Goal: Information Seeking & Learning: Learn about a topic

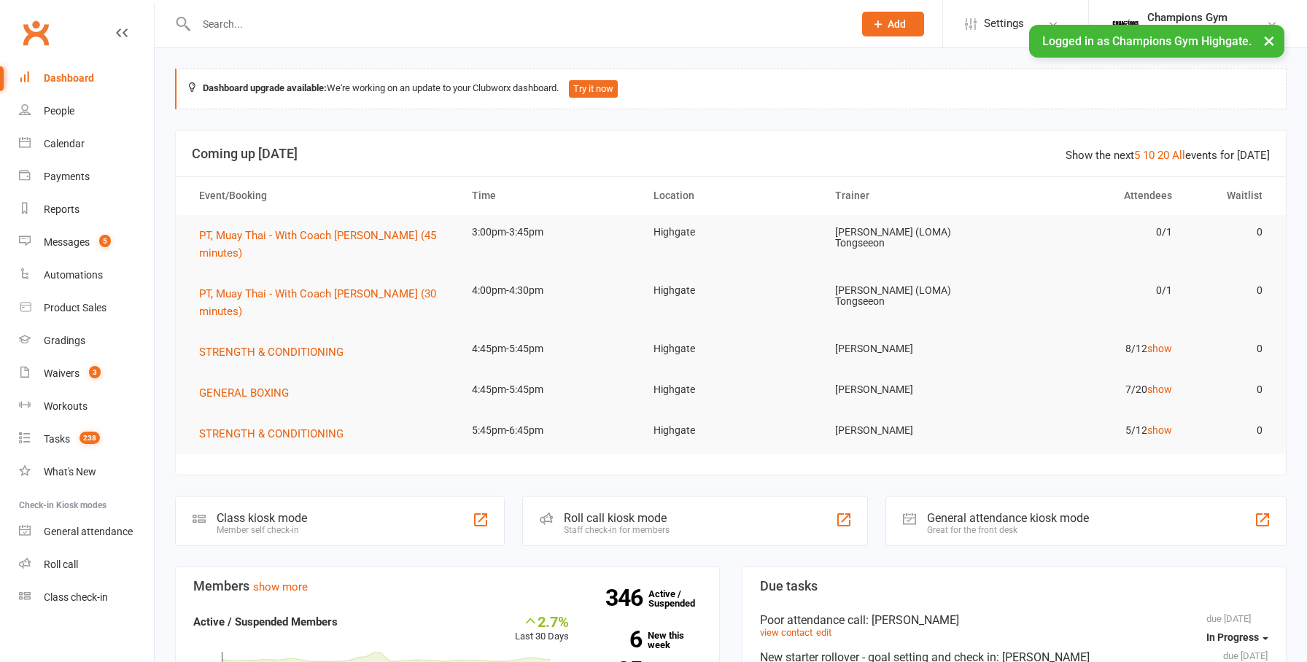
click at [232, 20] on input "text" at bounding box center [517, 24] width 651 height 20
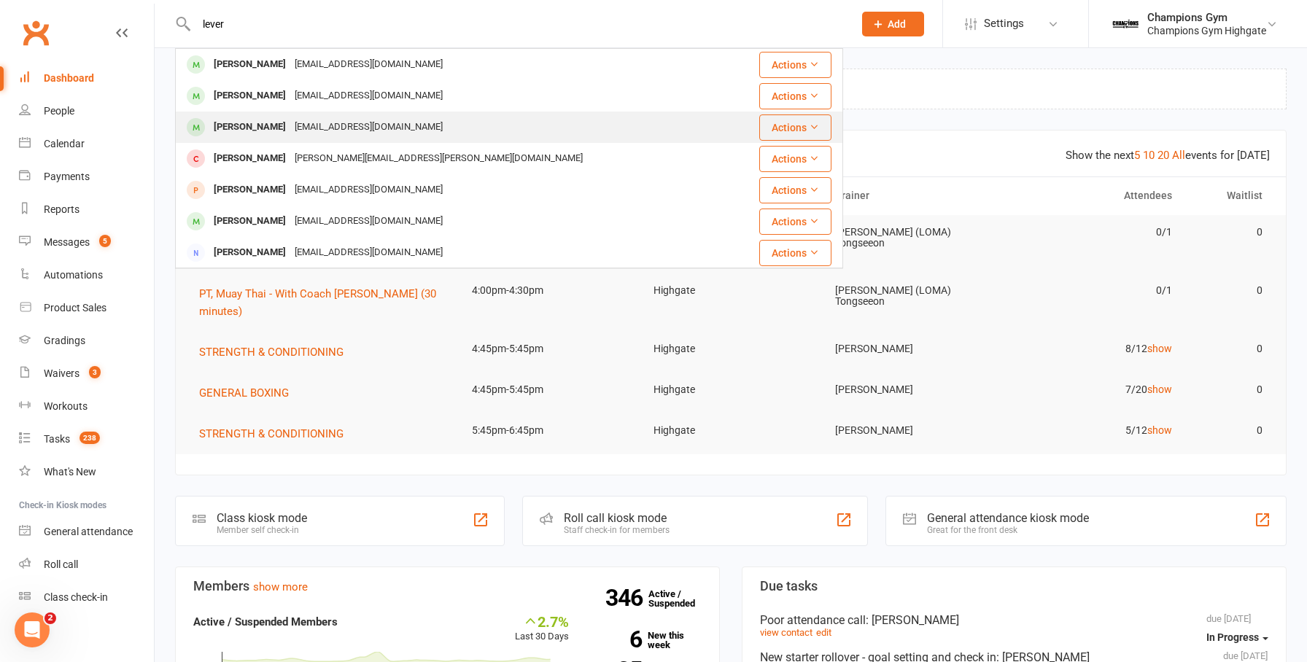
type input "lever"
click at [251, 123] on div "[PERSON_NAME]" at bounding box center [249, 127] width 81 height 21
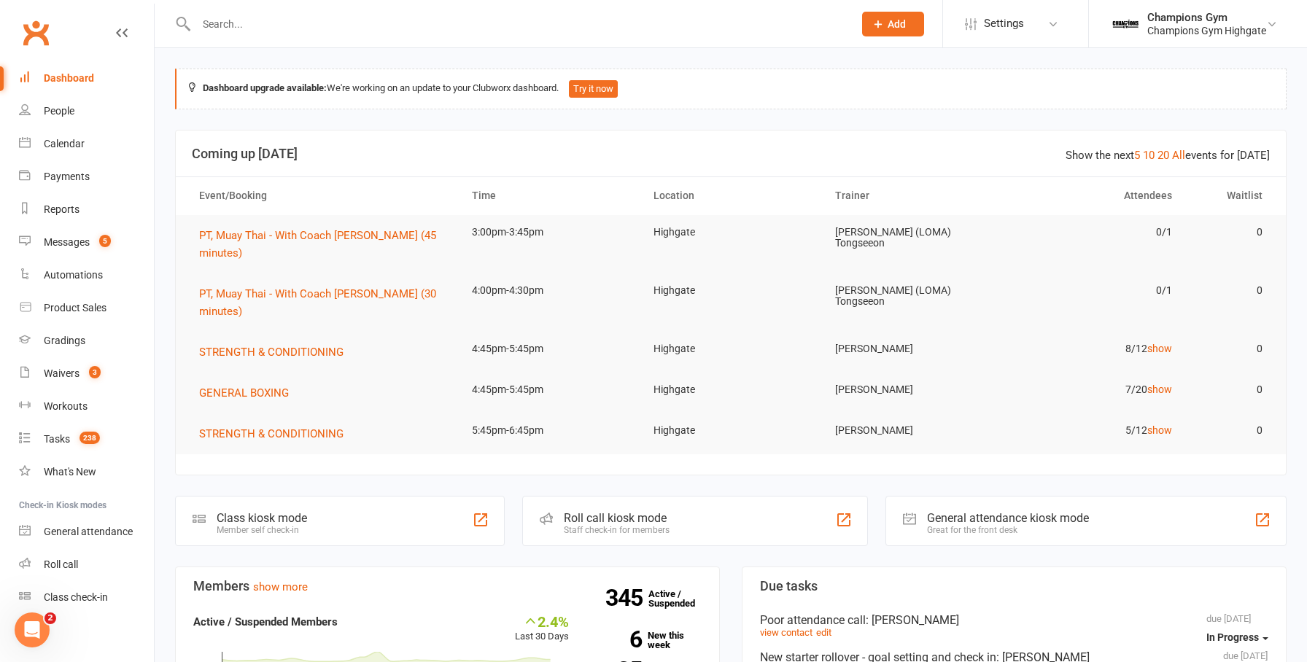
click at [245, 30] on input "text" at bounding box center [517, 24] width 651 height 20
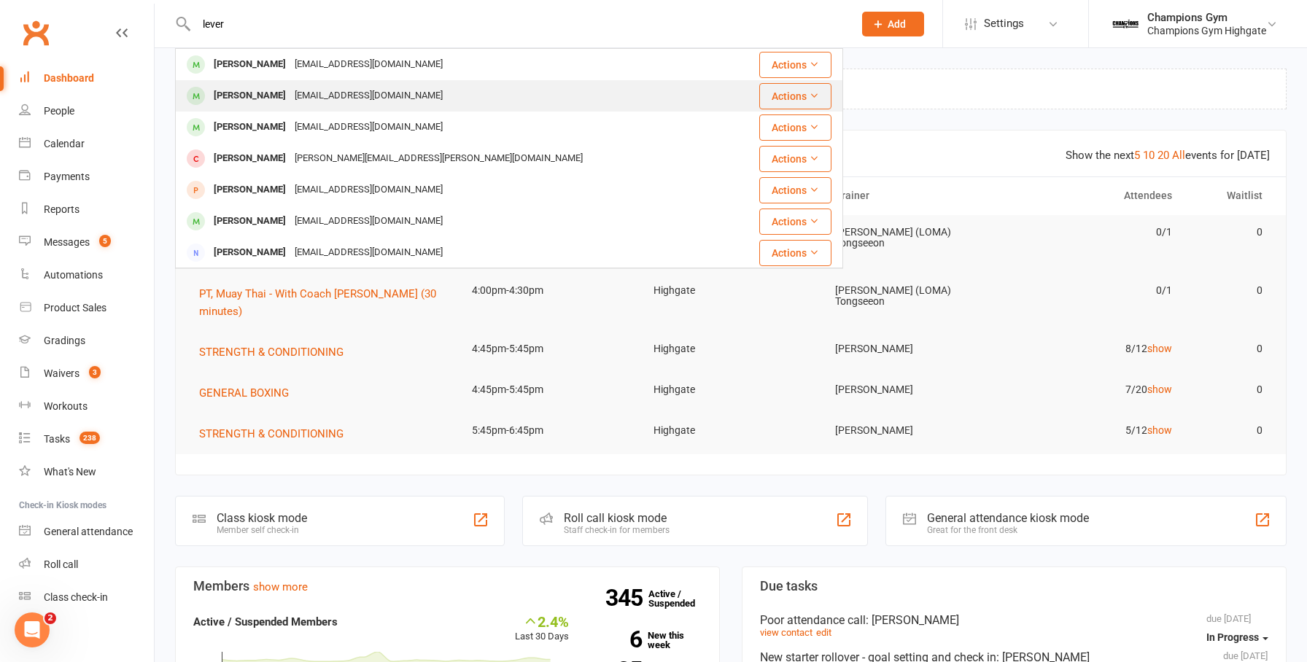
type input "lever"
click at [260, 96] on div "[PERSON_NAME]" at bounding box center [249, 95] width 81 height 21
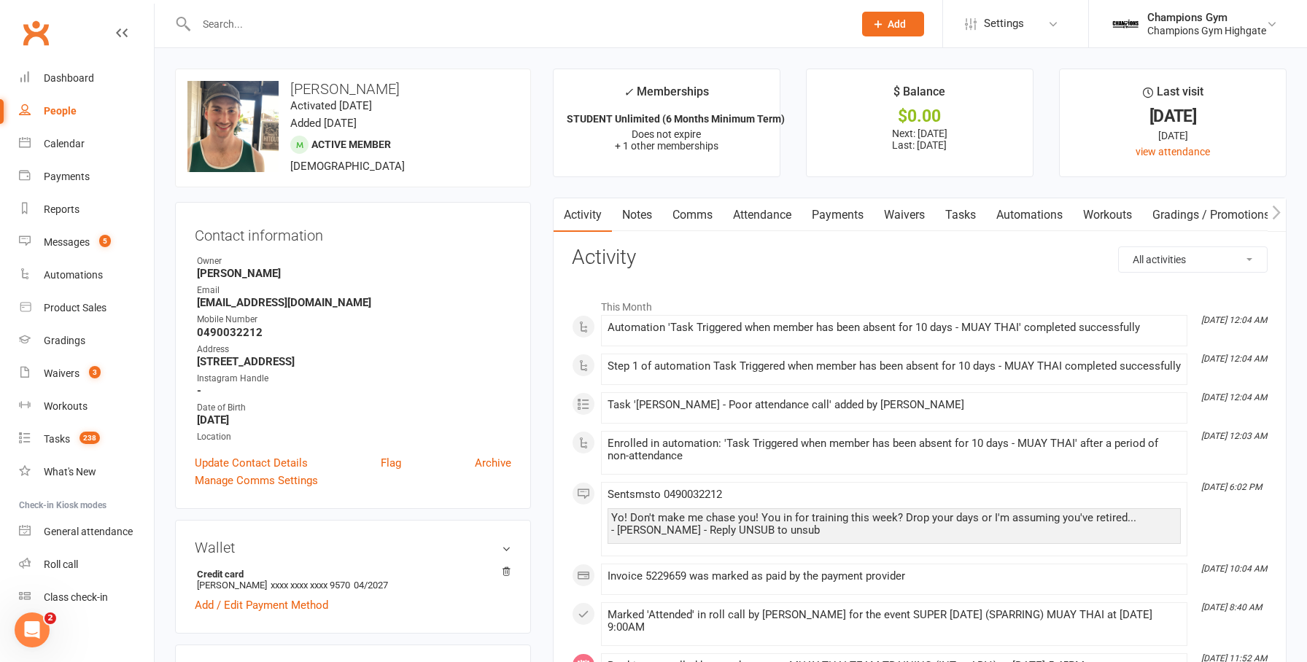
click at [268, 26] on input "text" at bounding box center [517, 24] width 651 height 20
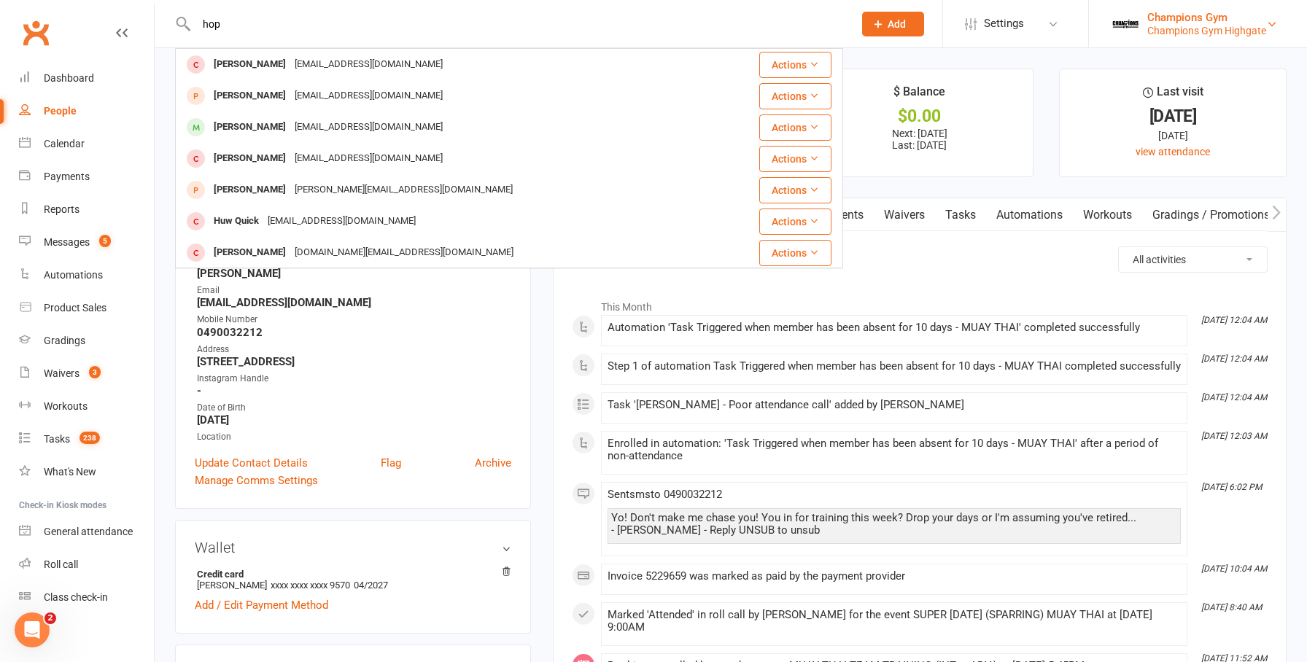
type input "hop"
click at [1230, 27] on div "Champions Gym Highgate" at bounding box center [1206, 30] width 119 height 13
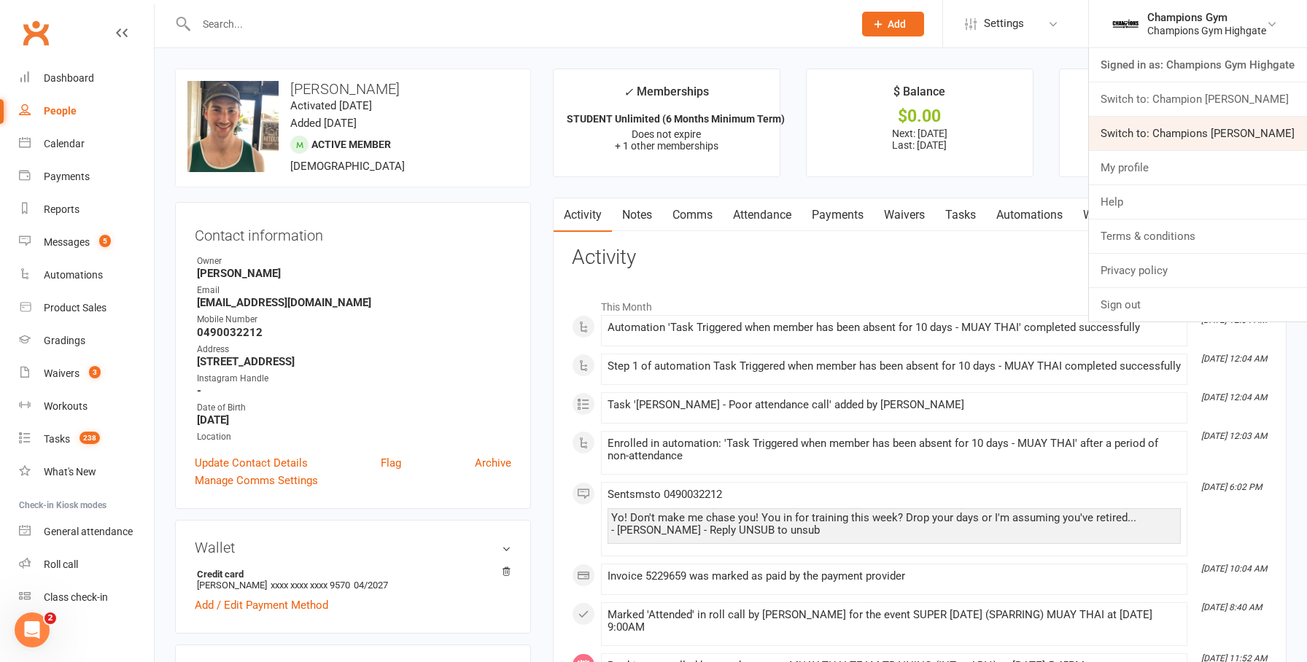
click at [1211, 128] on link "Switch to: Champions [PERSON_NAME]" at bounding box center [1198, 134] width 218 height 34
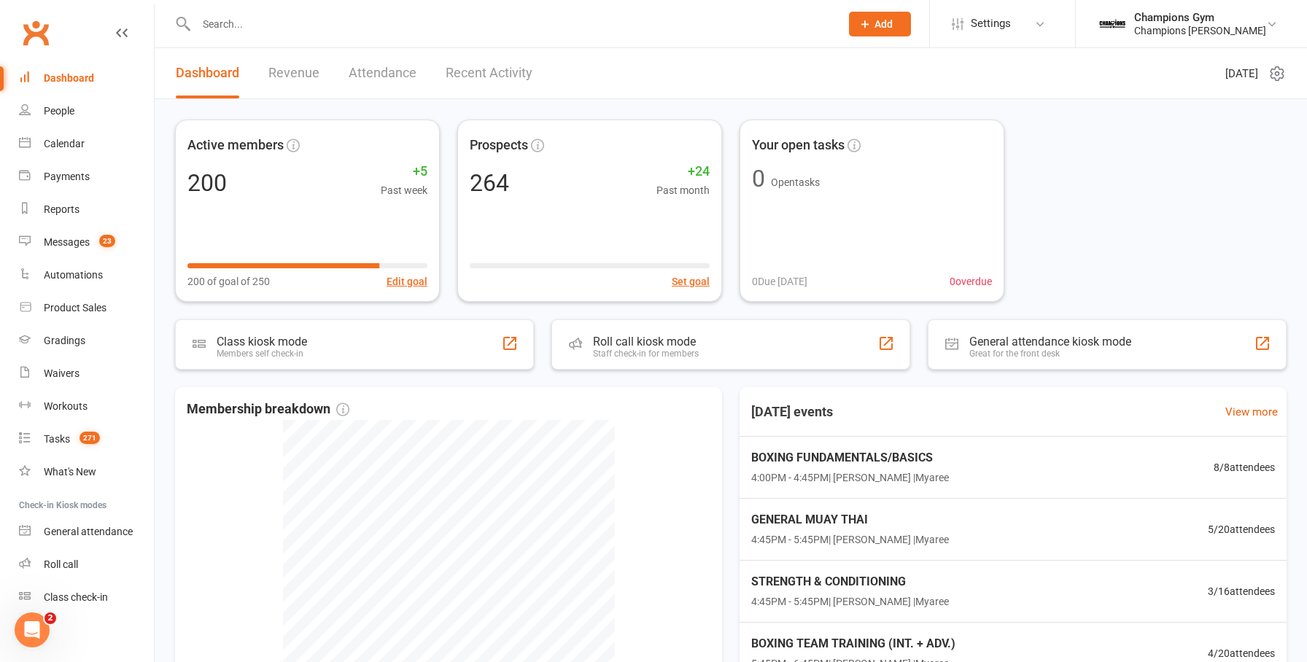
click at [508, 28] on input "text" at bounding box center [511, 24] width 638 height 20
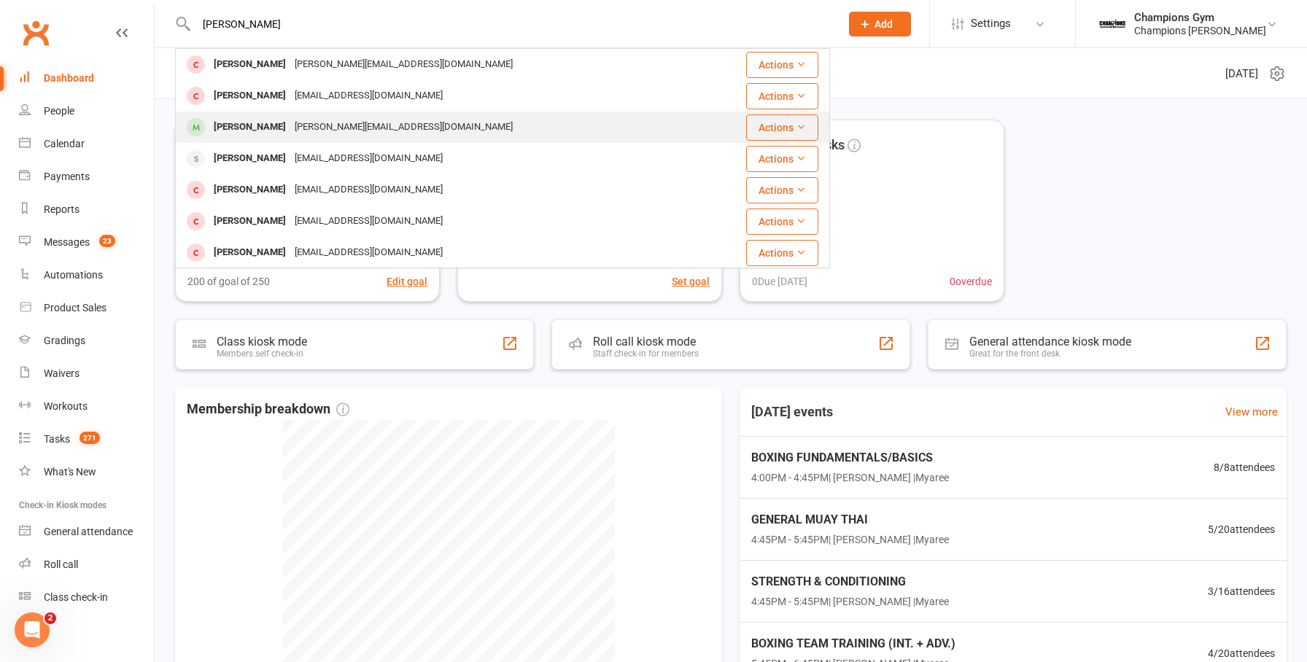
type input "[PERSON_NAME]"
click at [308, 125] on div "[PERSON_NAME][EMAIL_ADDRESS][DOMAIN_NAME]" at bounding box center [403, 127] width 227 height 21
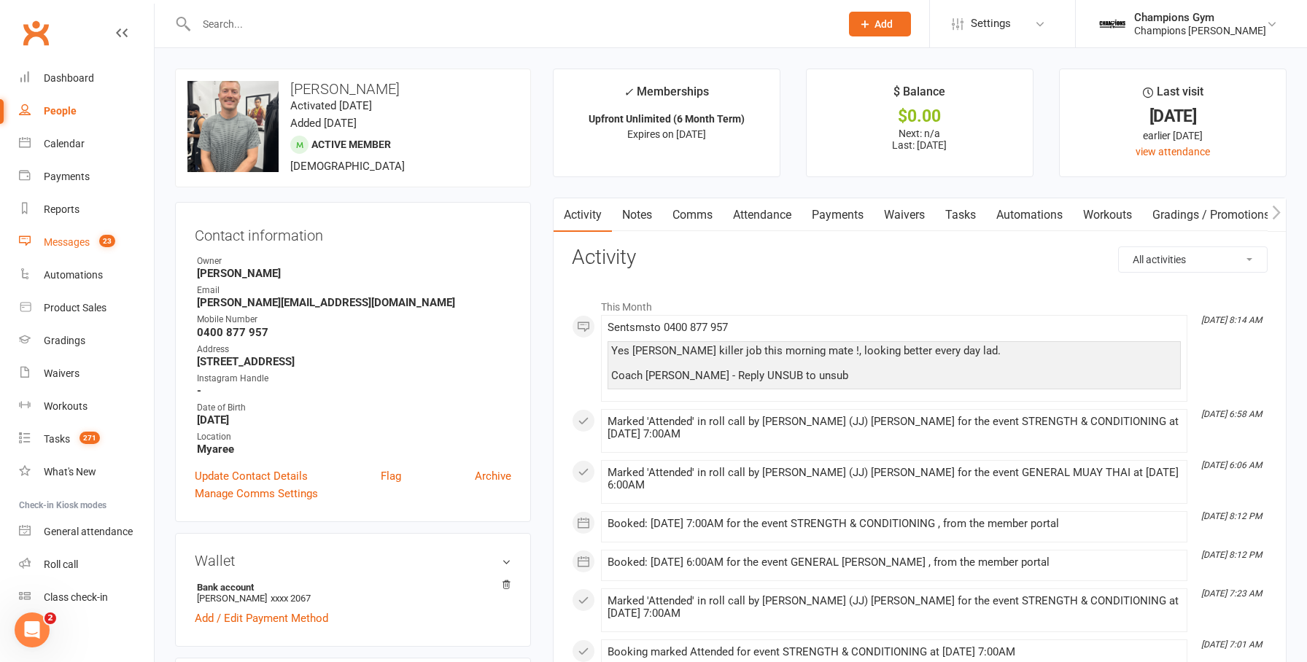
click at [77, 237] on div "Messages" at bounding box center [67, 242] width 46 height 12
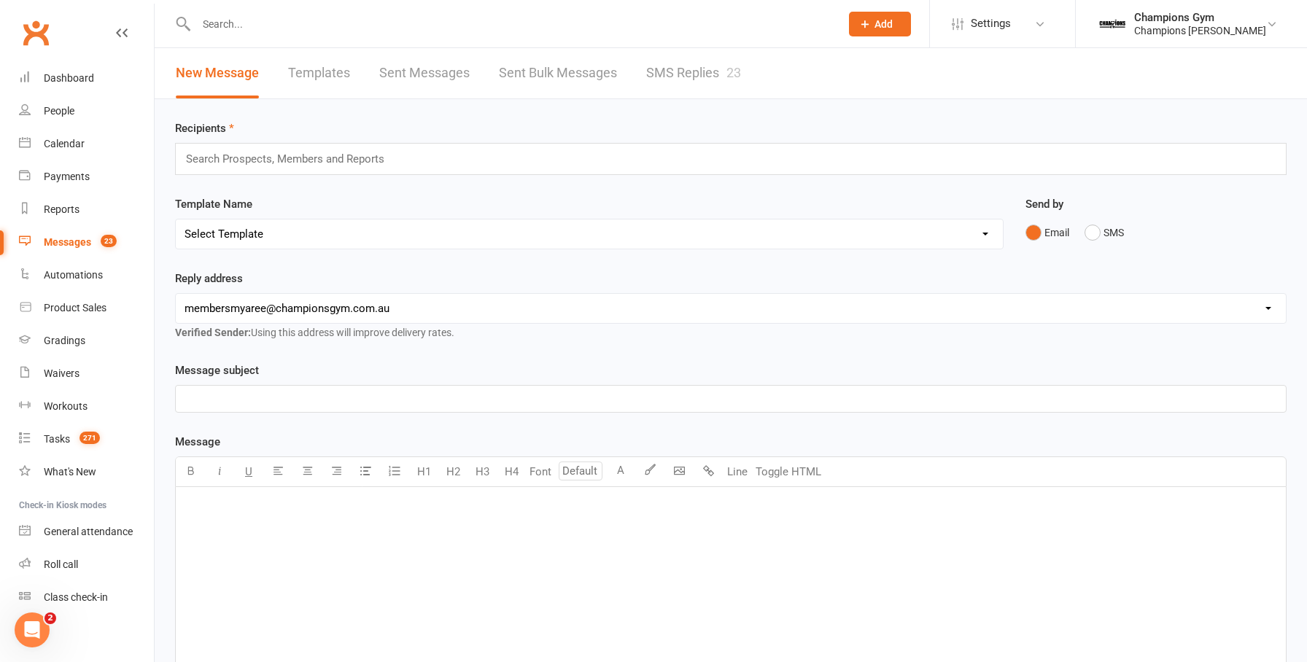
click at [706, 66] on link "SMS Replies 23" at bounding box center [693, 73] width 95 height 50
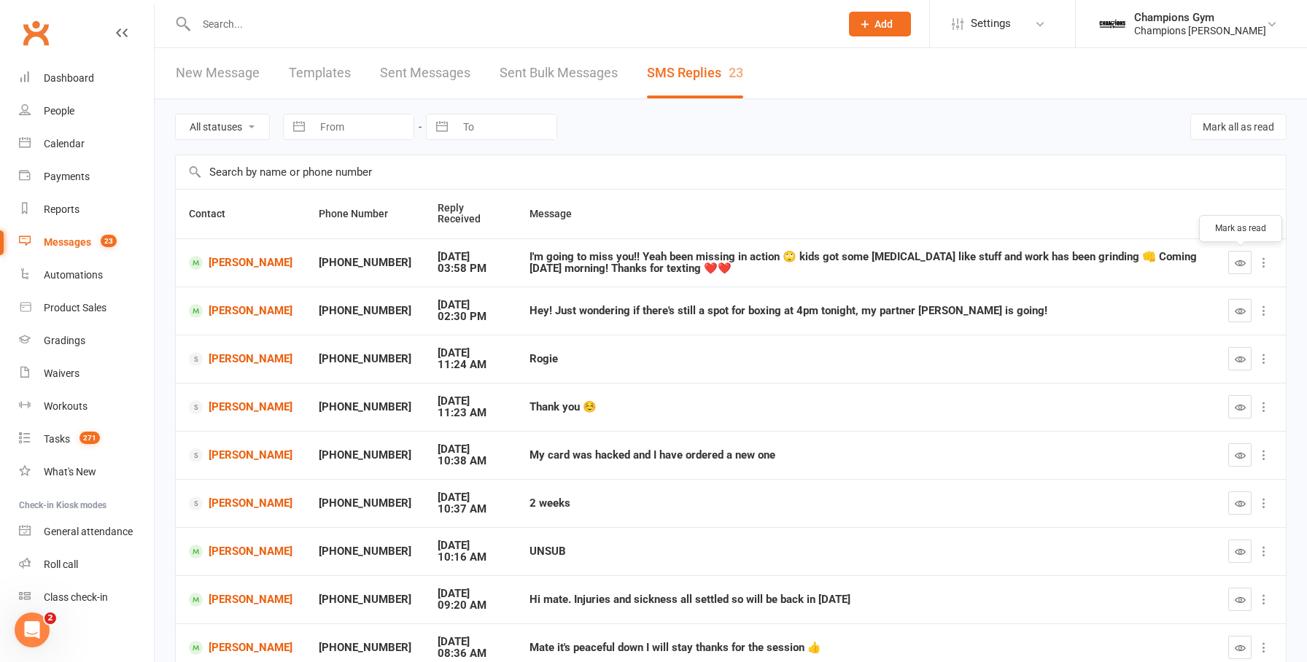
click at [1239, 264] on icon "button" at bounding box center [1240, 262] width 11 height 11
click at [248, 314] on link "Daniella Unger" at bounding box center [241, 311] width 104 height 14
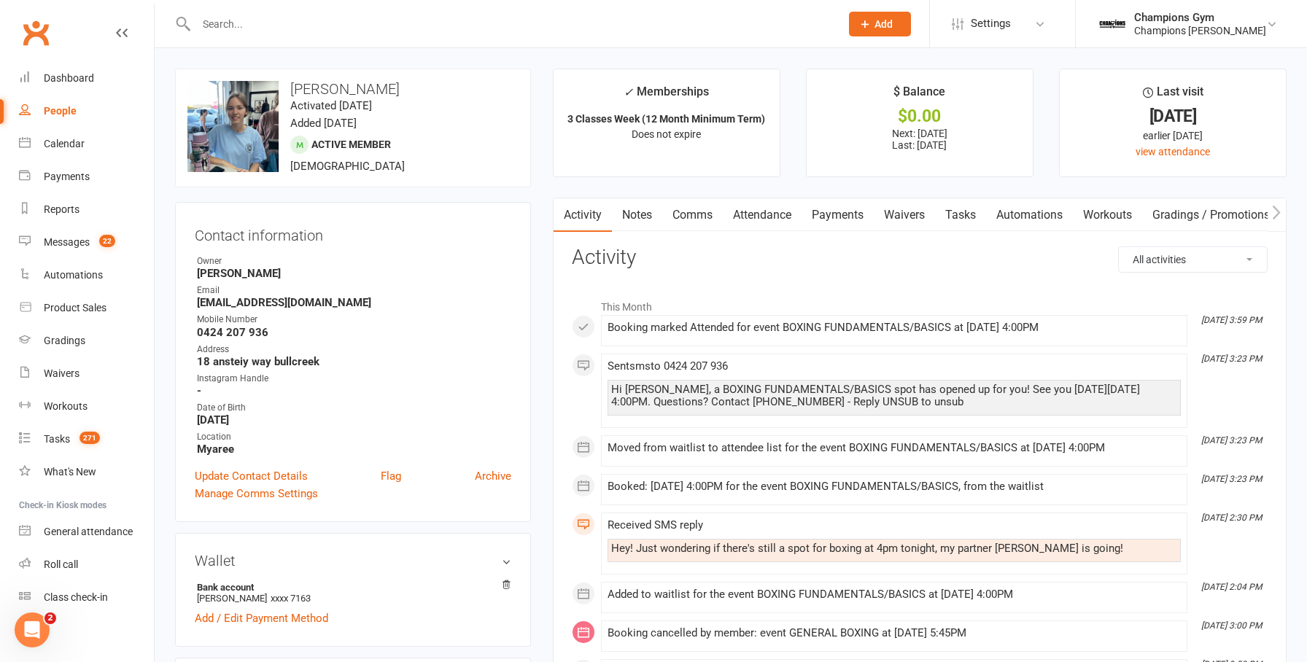
click at [690, 212] on link "Comms" at bounding box center [692, 215] width 61 height 34
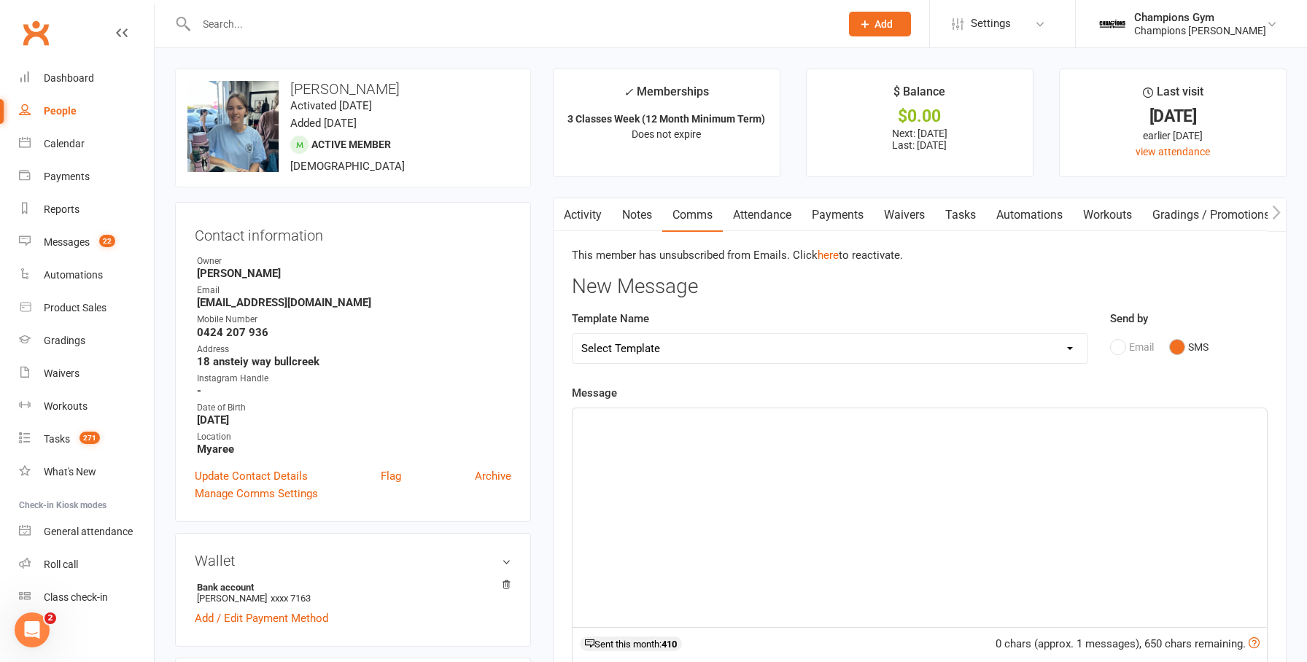
click at [834, 514] on div "﻿" at bounding box center [920, 517] width 694 height 219
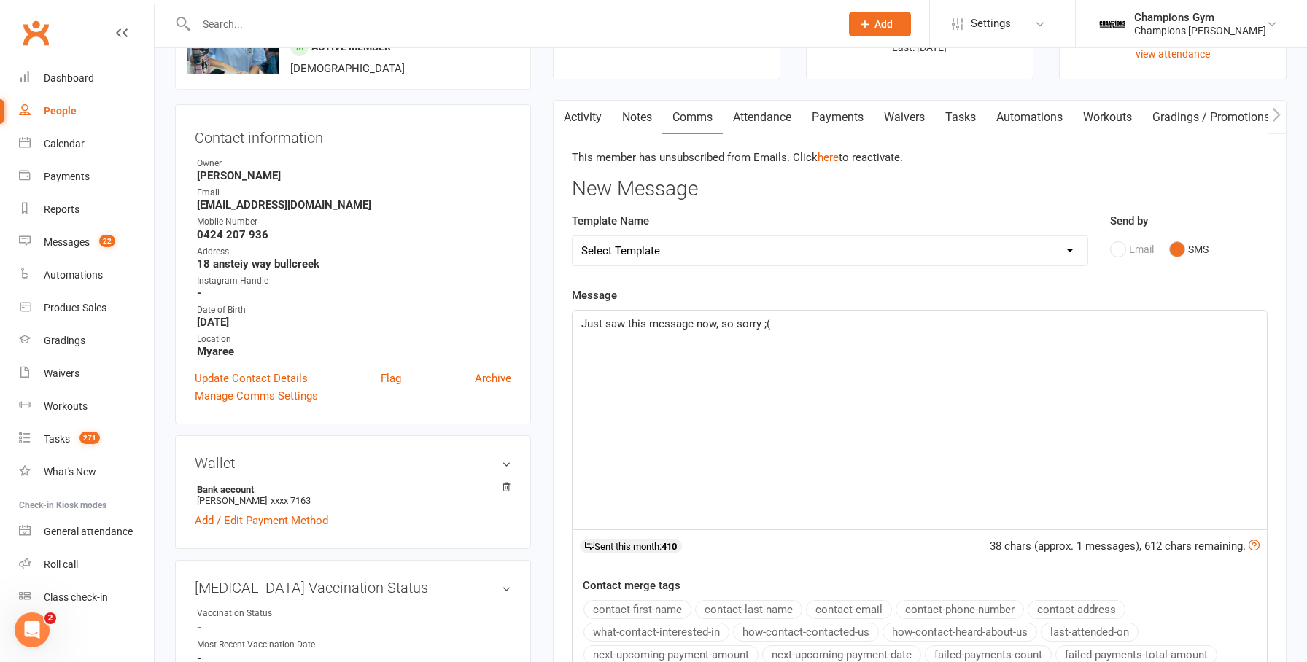
scroll to position [260, 0]
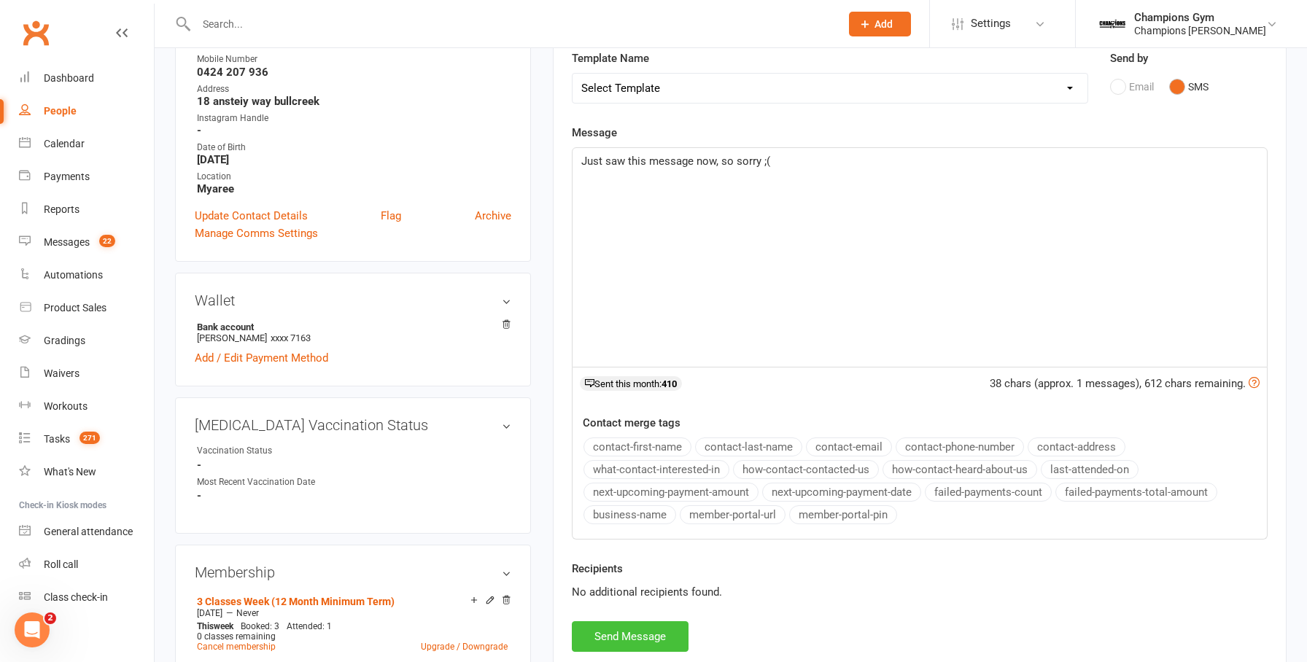
click at [651, 630] on button "Send Message" at bounding box center [630, 636] width 117 height 31
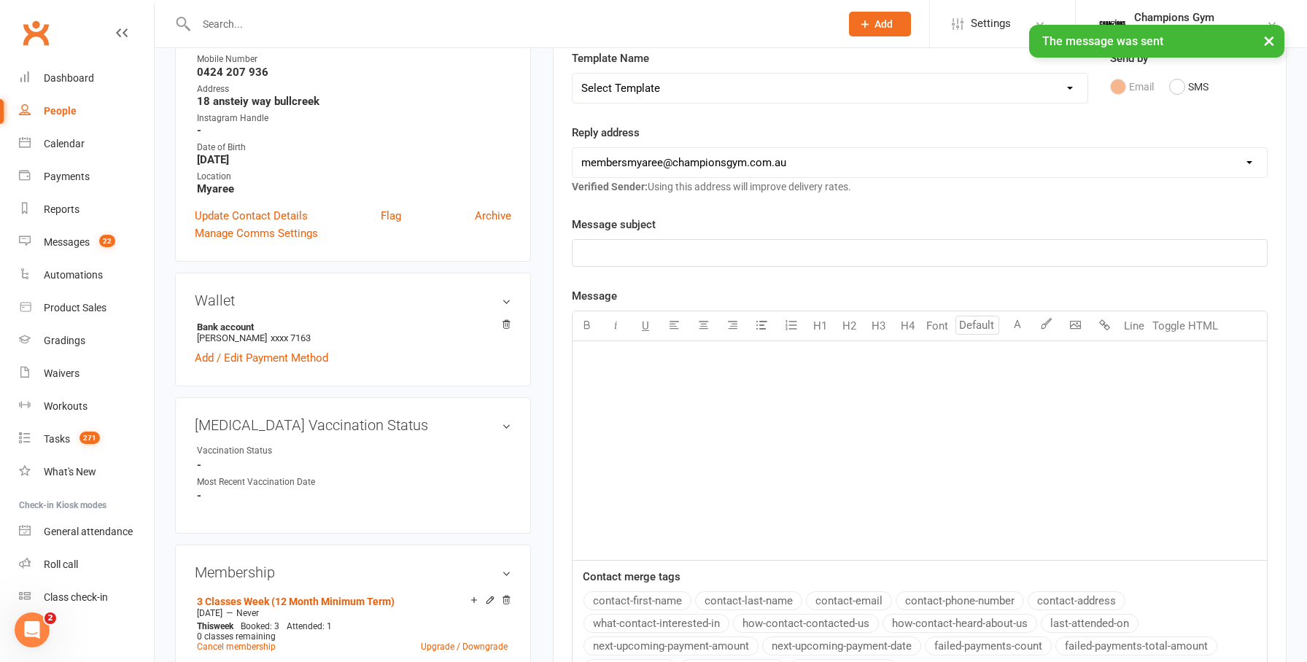
scroll to position [0, 0]
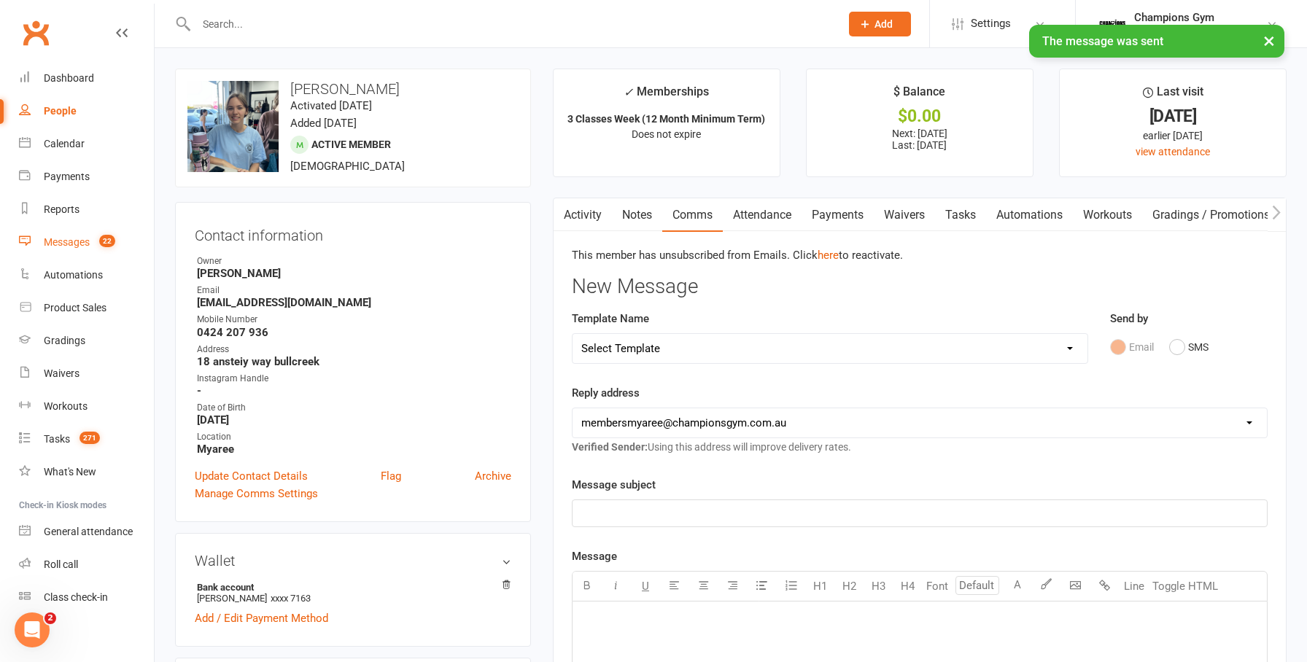
click at [87, 236] on div "Messages" at bounding box center [67, 242] width 46 height 12
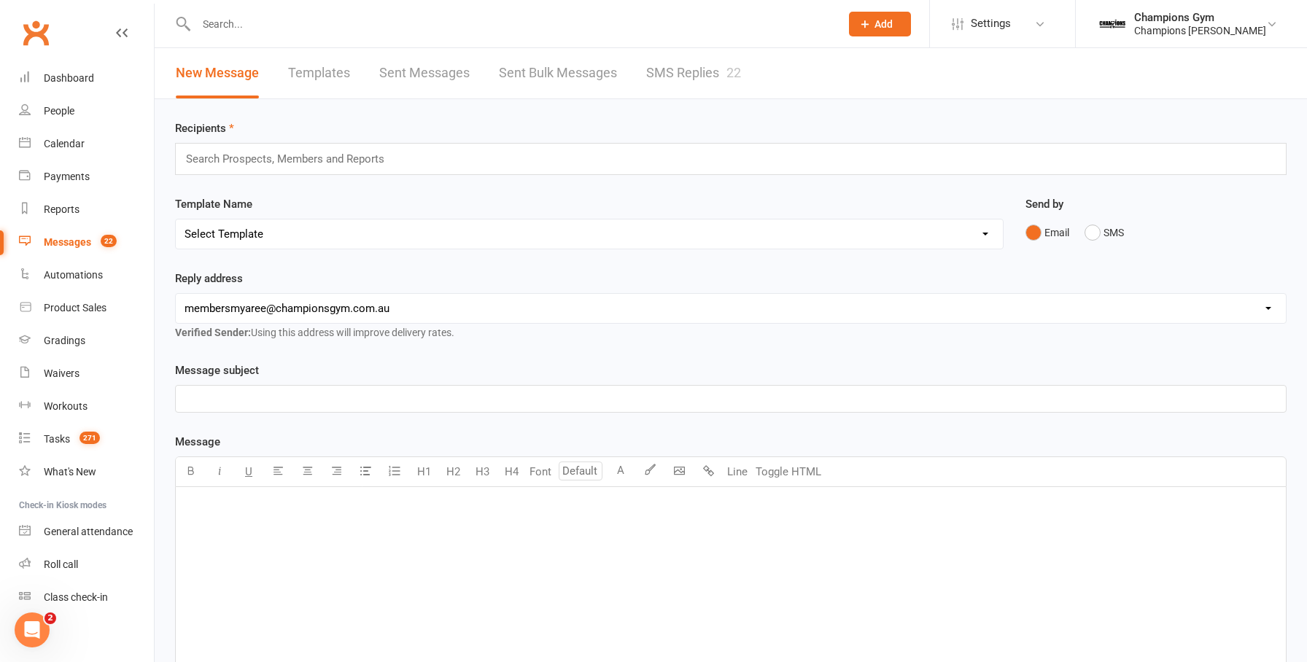
click at [664, 74] on link "SMS Replies 22" at bounding box center [693, 73] width 95 height 50
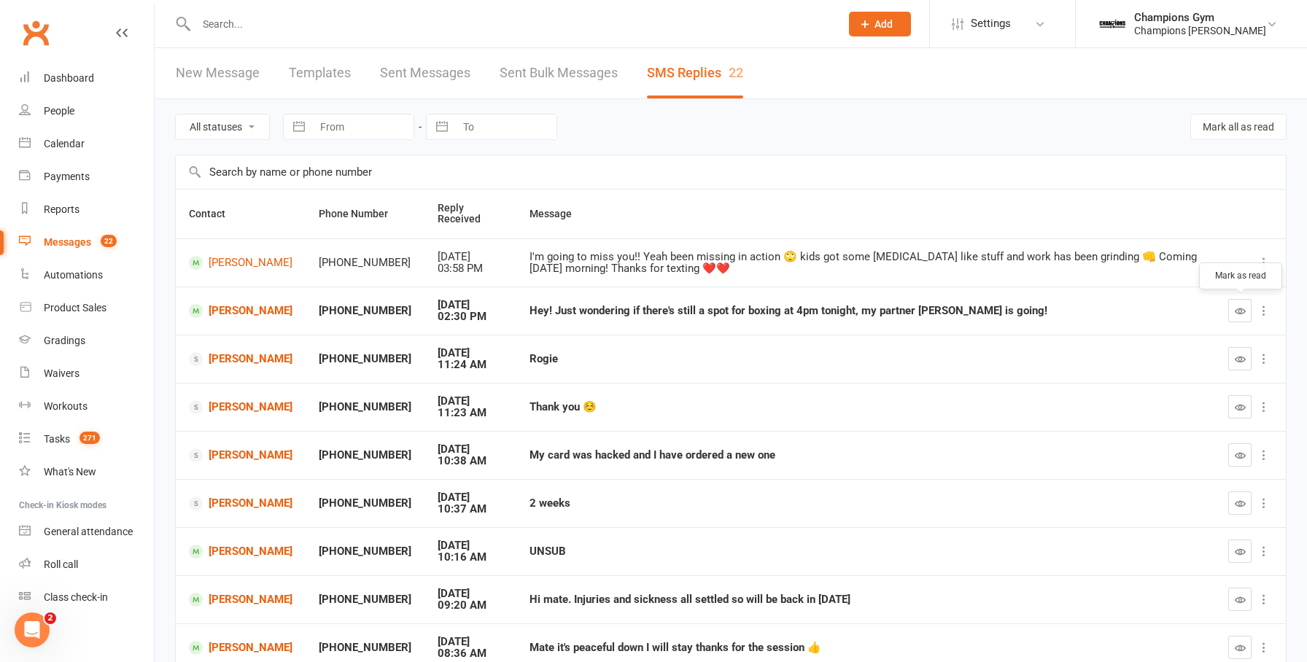
click at [1233, 306] on button "button" at bounding box center [1239, 310] width 23 height 23
click at [1241, 365] on button "button" at bounding box center [1239, 358] width 23 height 23
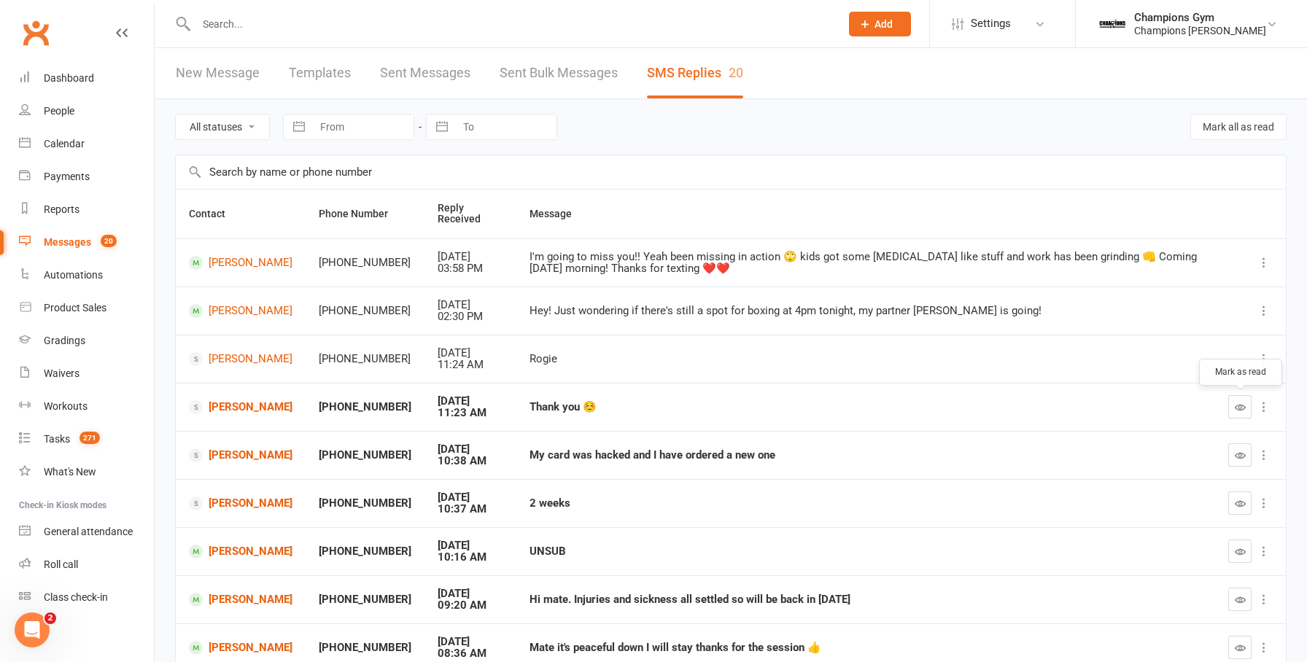
click at [1241, 403] on icon "button" at bounding box center [1240, 407] width 11 height 11
click at [1243, 455] on icon "button" at bounding box center [1240, 455] width 11 height 11
click at [1242, 504] on icon "button" at bounding box center [1240, 503] width 11 height 11
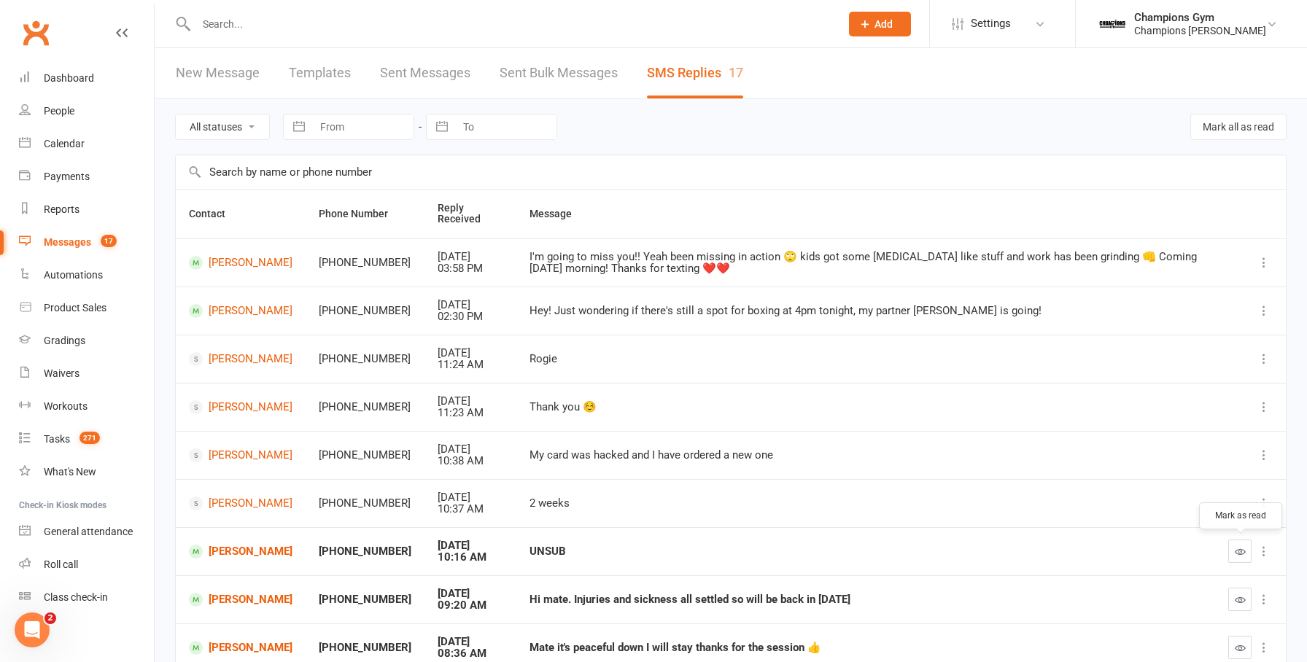
click at [1235, 554] on icon "button" at bounding box center [1240, 551] width 11 height 11
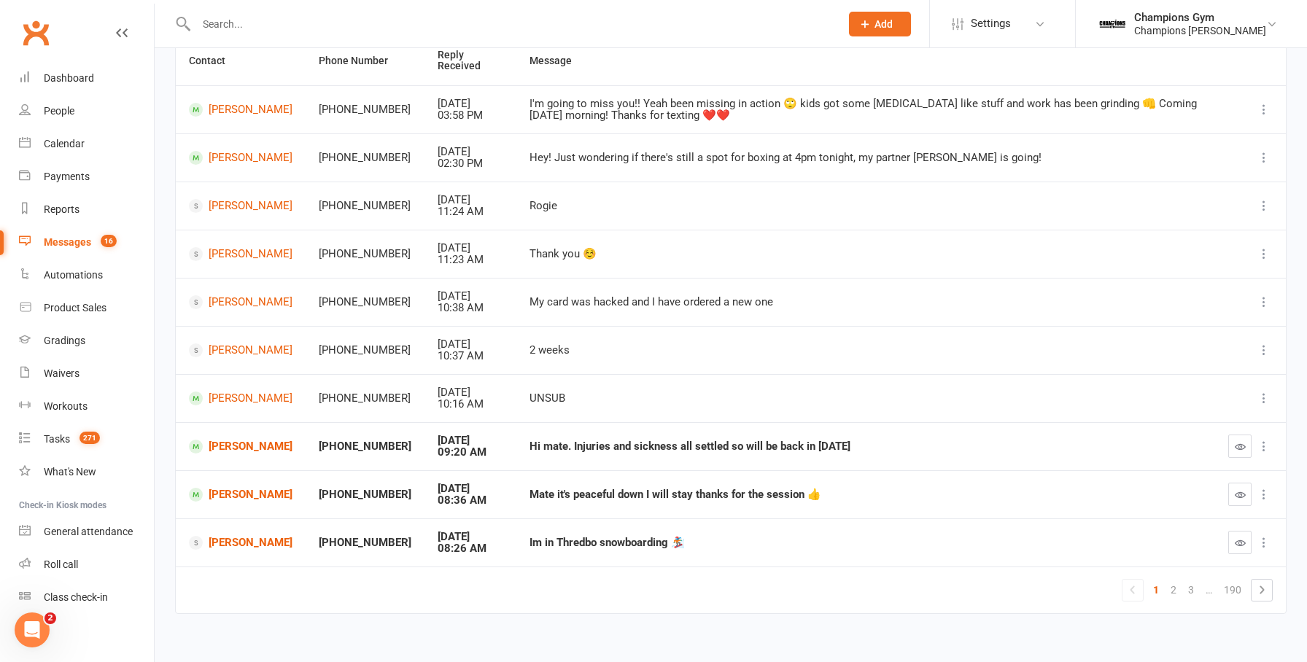
scroll to position [163, 0]
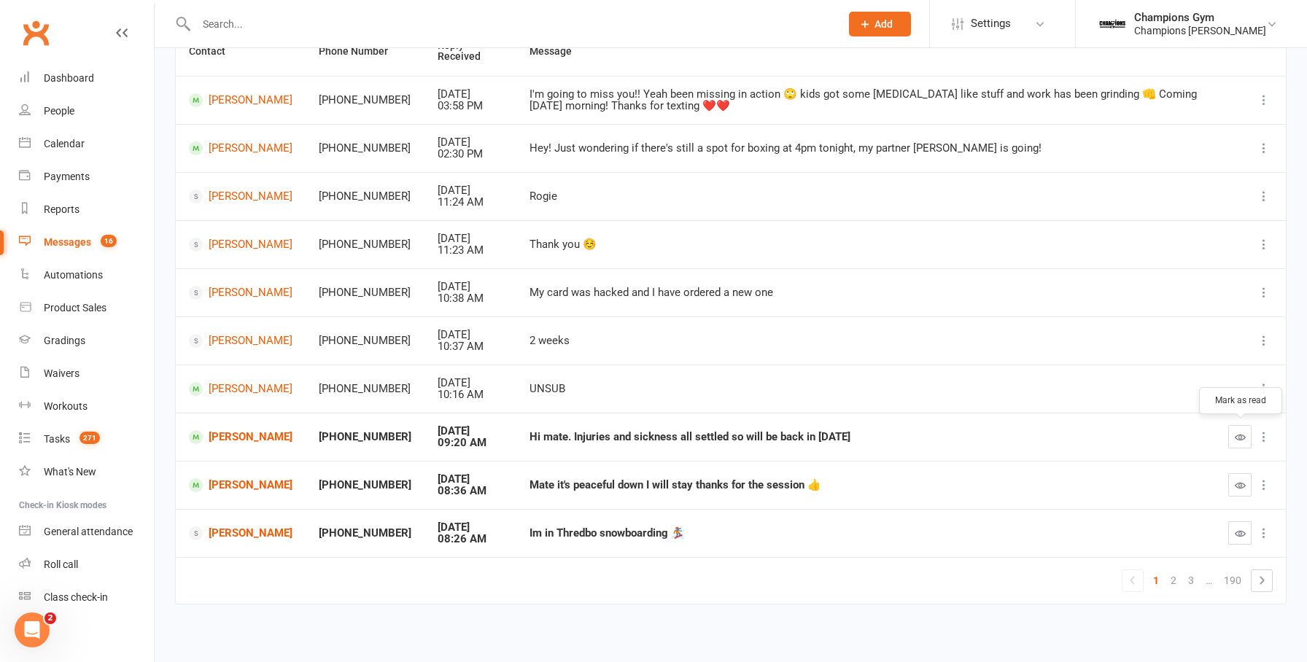
click at [1244, 435] on icon "button" at bounding box center [1240, 437] width 11 height 11
click at [1249, 484] on button "button" at bounding box center [1239, 484] width 23 height 23
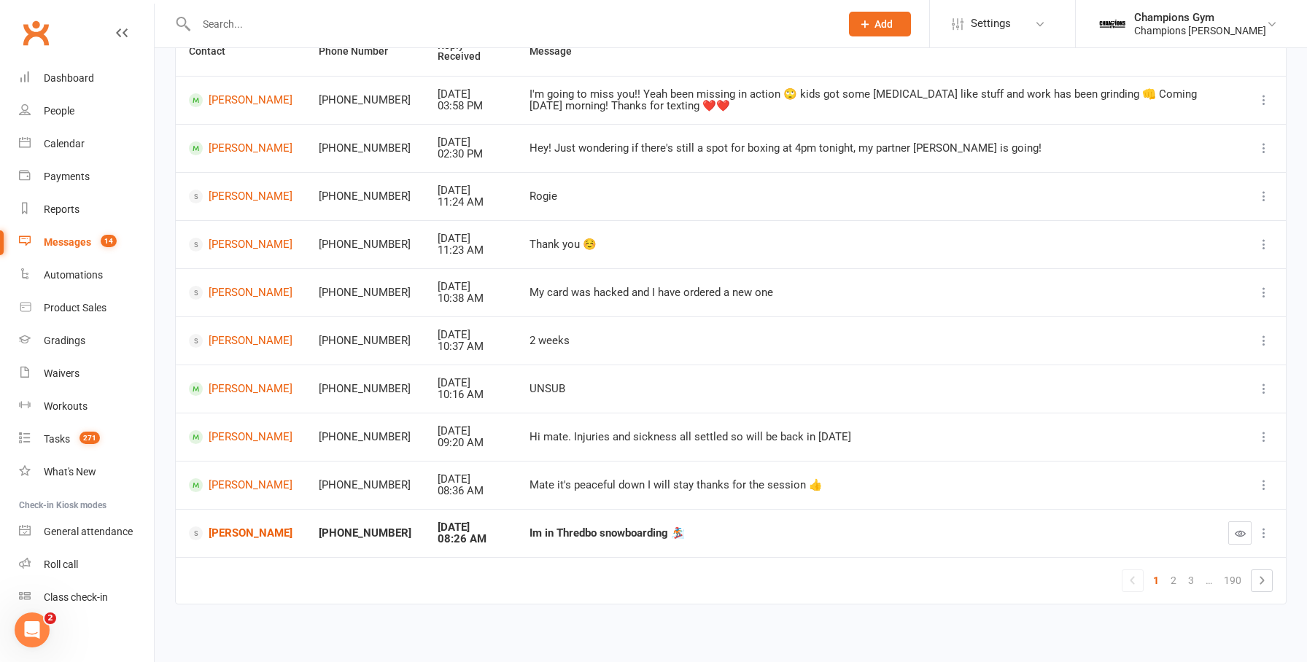
click at [1236, 540] on button "button" at bounding box center [1239, 533] width 23 height 23
click at [1178, 576] on link "2" at bounding box center [1174, 580] width 18 height 20
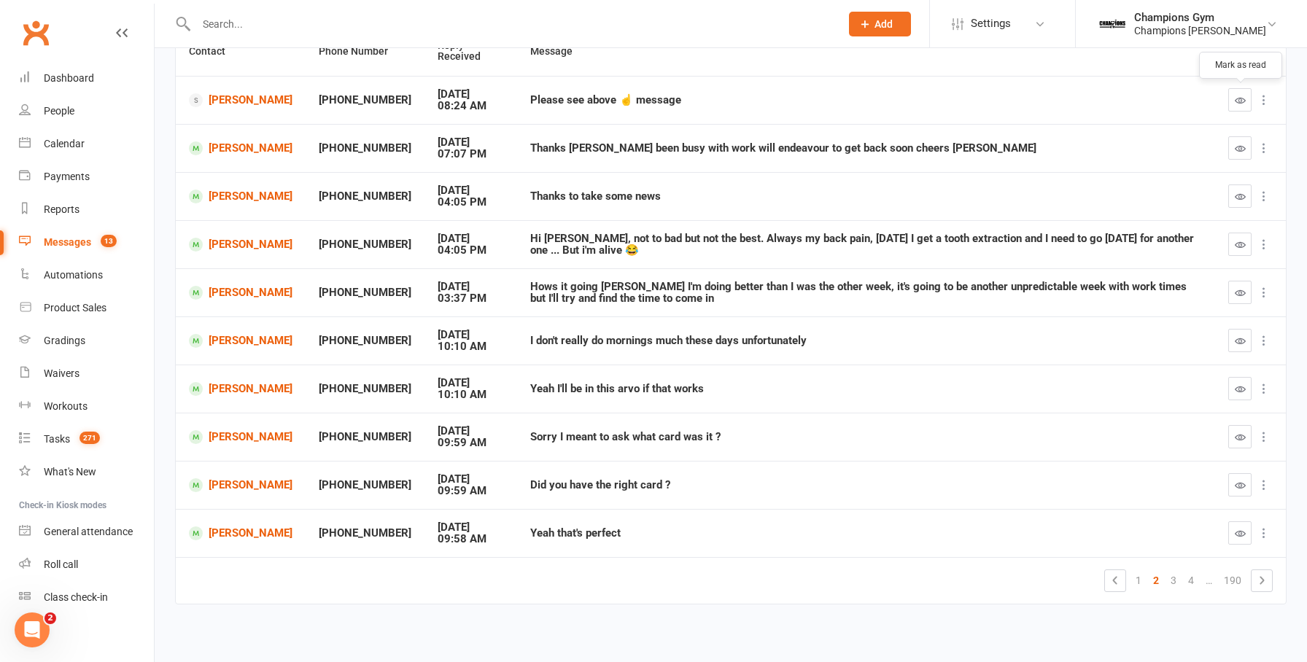
click at [1245, 96] on icon "button" at bounding box center [1240, 100] width 11 height 11
click at [1235, 146] on icon "button" at bounding box center [1240, 148] width 11 height 11
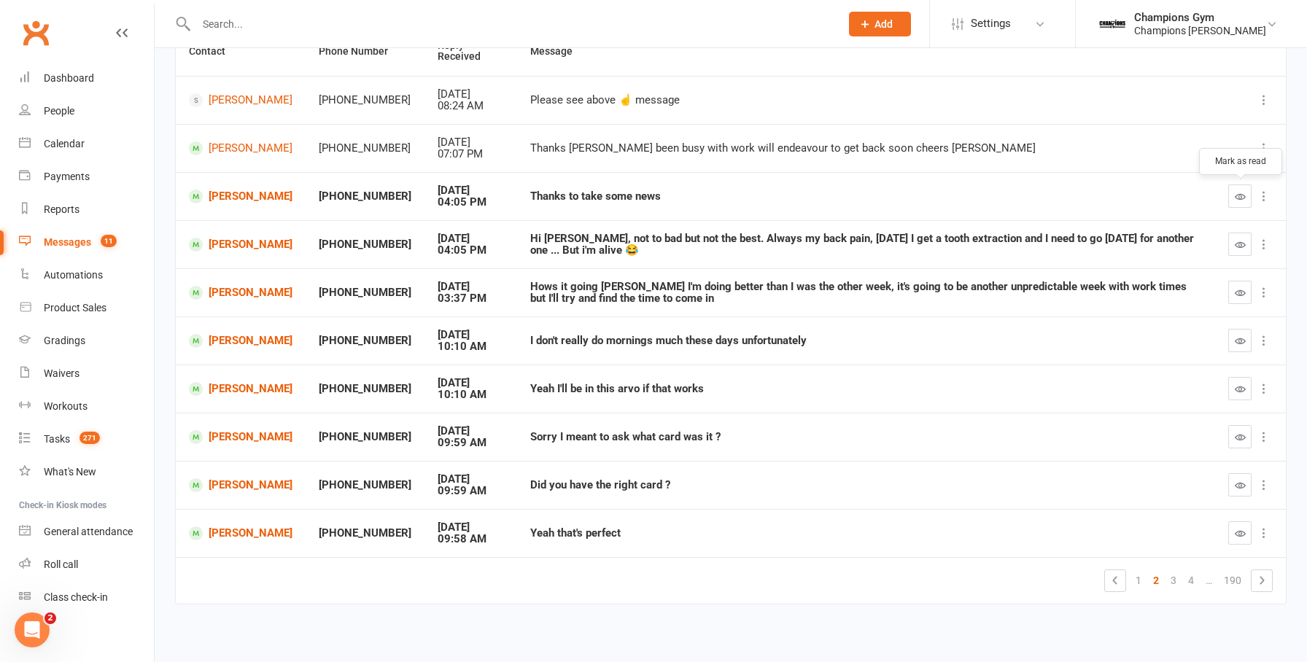
click at [1247, 200] on button "button" at bounding box center [1239, 196] width 23 height 23
click at [1241, 241] on icon "button" at bounding box center [1240, 244] width 11 height 11
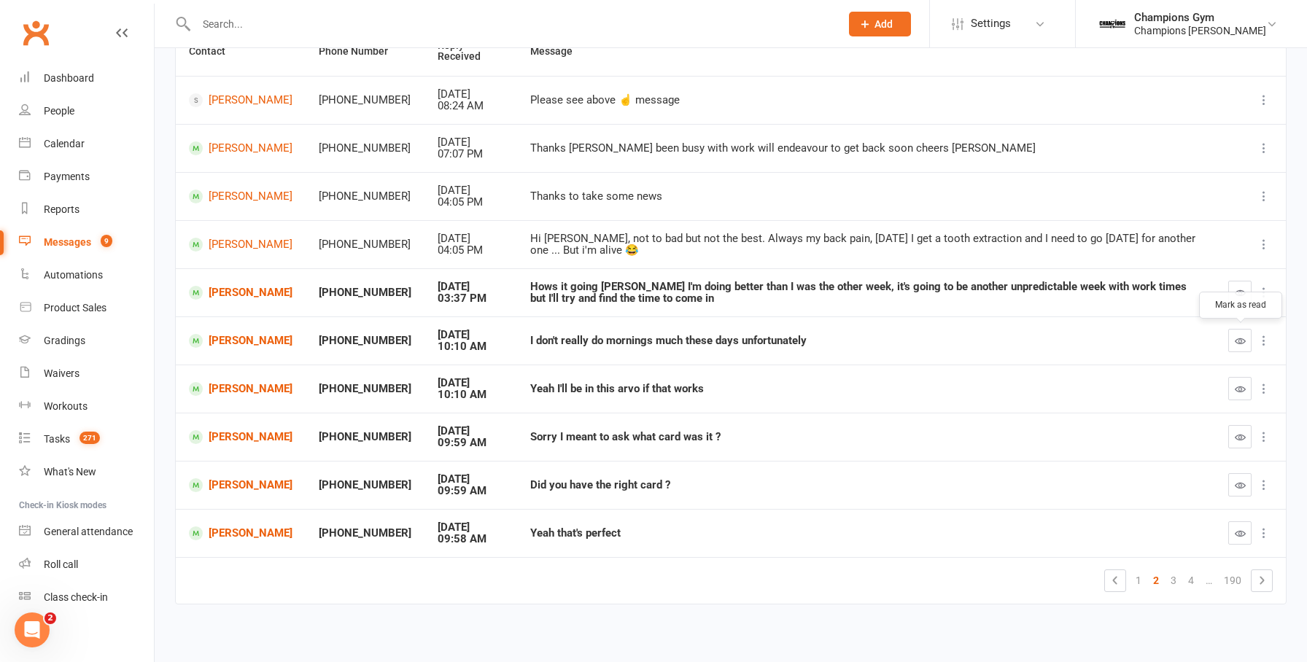
click at [1241, 336] on icon "button" at bounding box center [1240, 341] width 11 height 11
click at [1241, 298] on button "button" at bounding box center [1239, 292] width 23 height 23
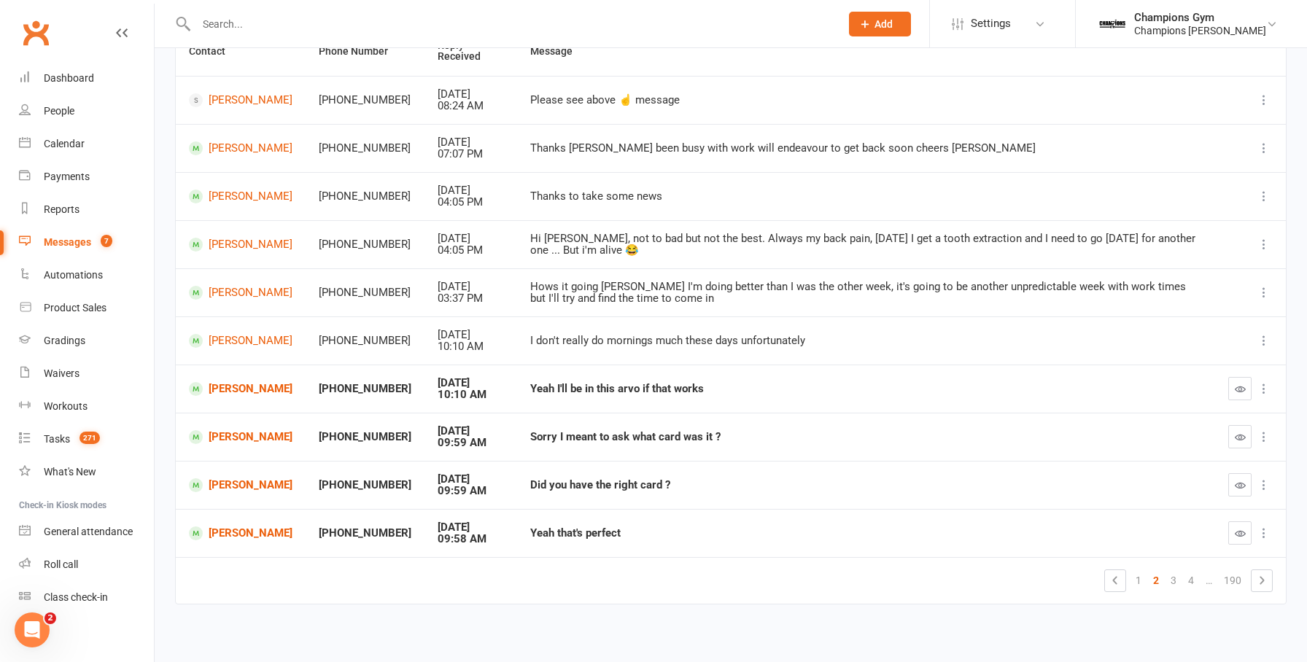
click at [1246, 387] on button "button" at bounding box center [1239, 388] width 23 height 23
click at [1240, 435] on icon "button" at bounding box center [1240, 437] width 11 height 11
click at [1242, 489] on button "button" at bounding box center [1239, 484] width 23 height 23
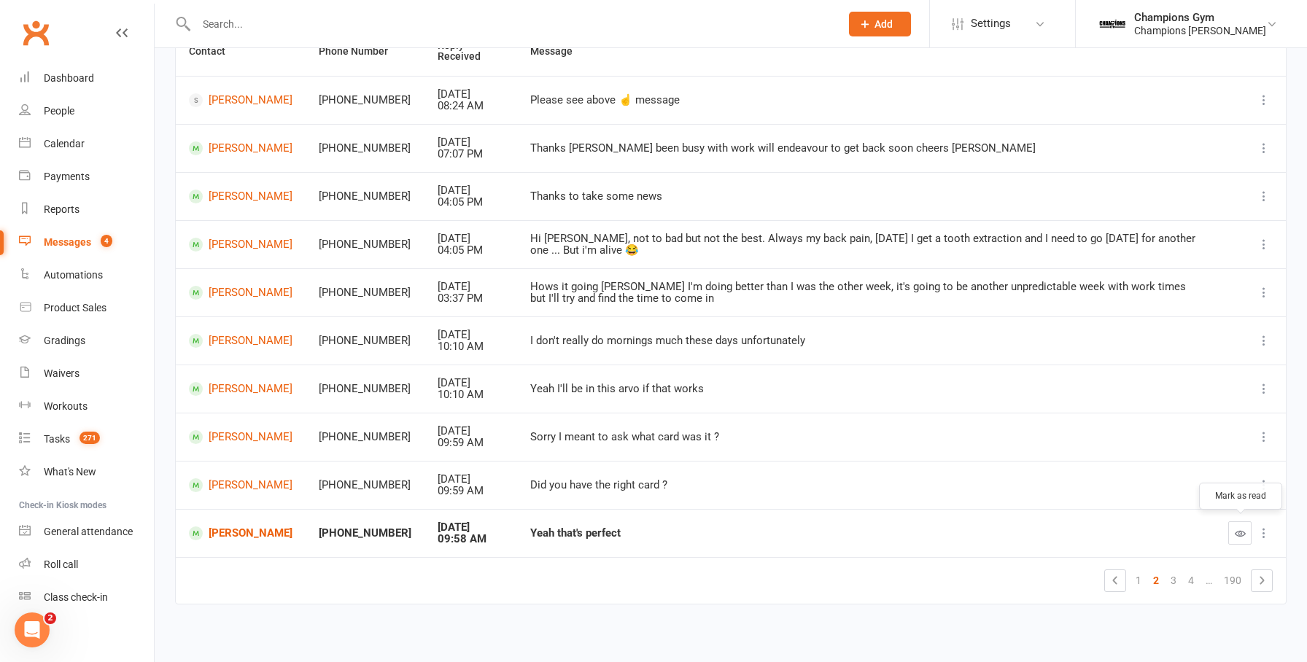
click at [1238, 533] on icon "button" at bounding box center [1240, 533] width 11 height 11
click at [1175, 584] on link "3" at bounding box center [1174, 580] width 18 height 20
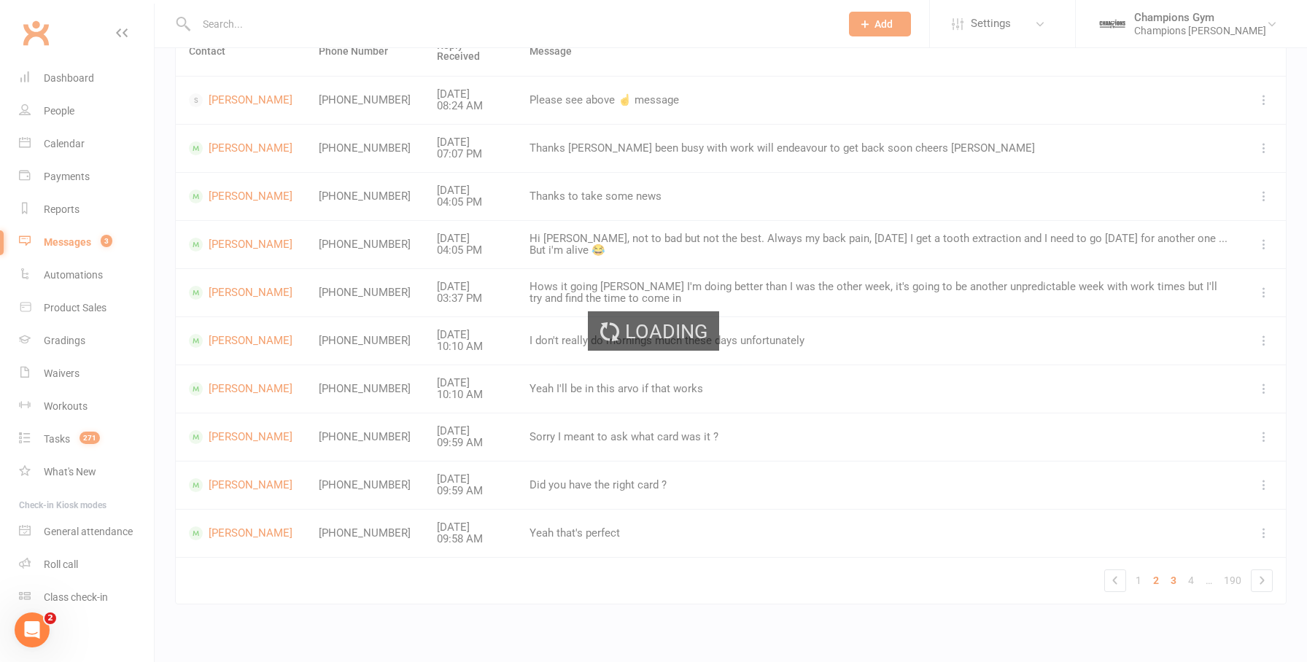
scroll to position [152, 0]
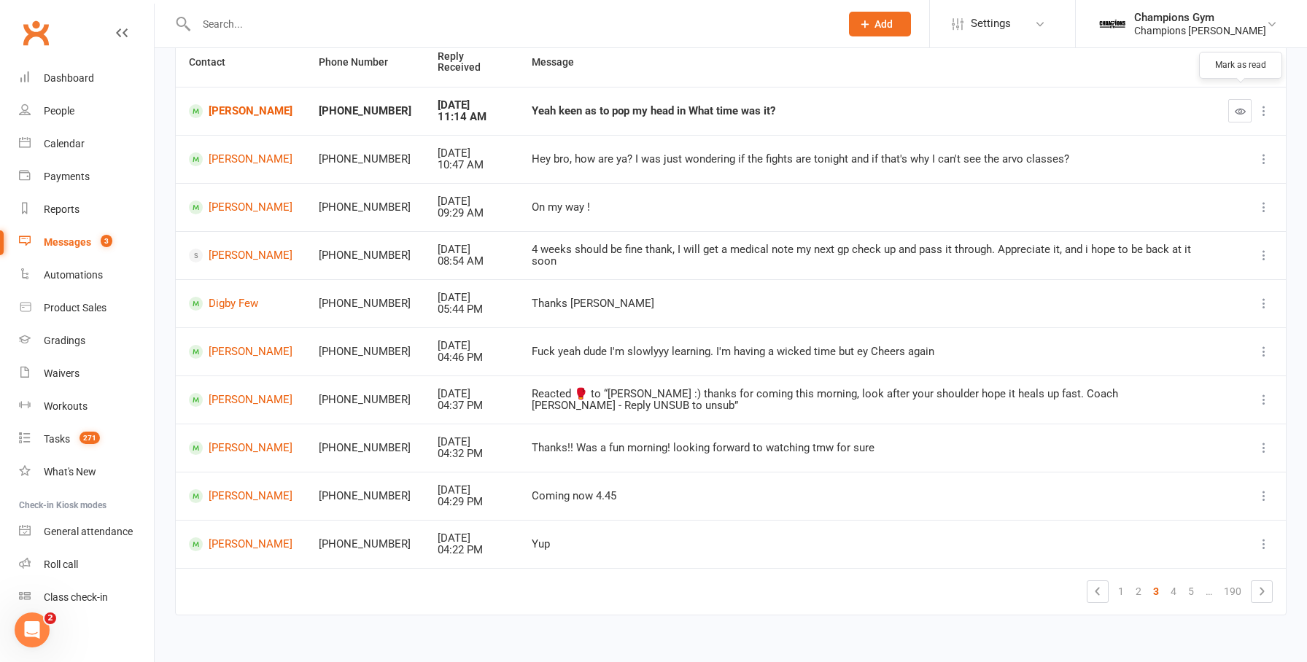
click at [1238, 106] on icon "button" at bounding box center [1240, 111] width 11 height 11
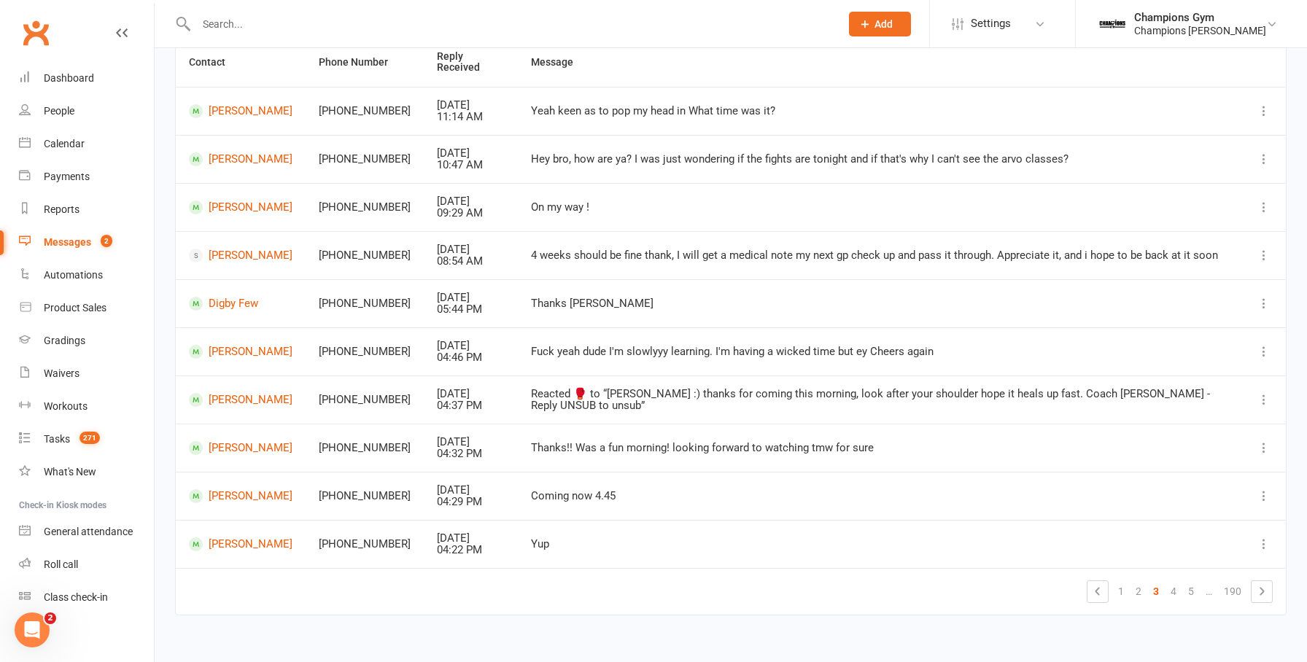
click at [78, 245] on div "Messages" at bounding box center [67, 242] width 47 height 12
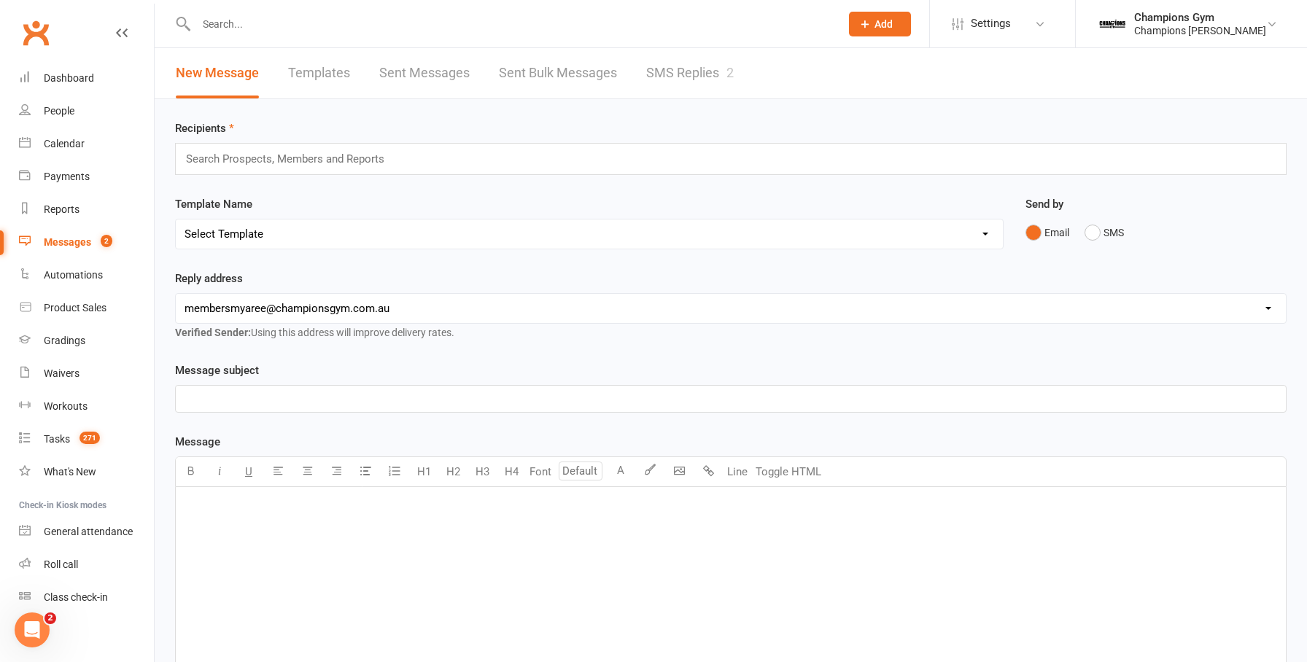
click at [672, 75] on link "SMS Replies 2" at bounding box center [690, 73] width 88 height 50
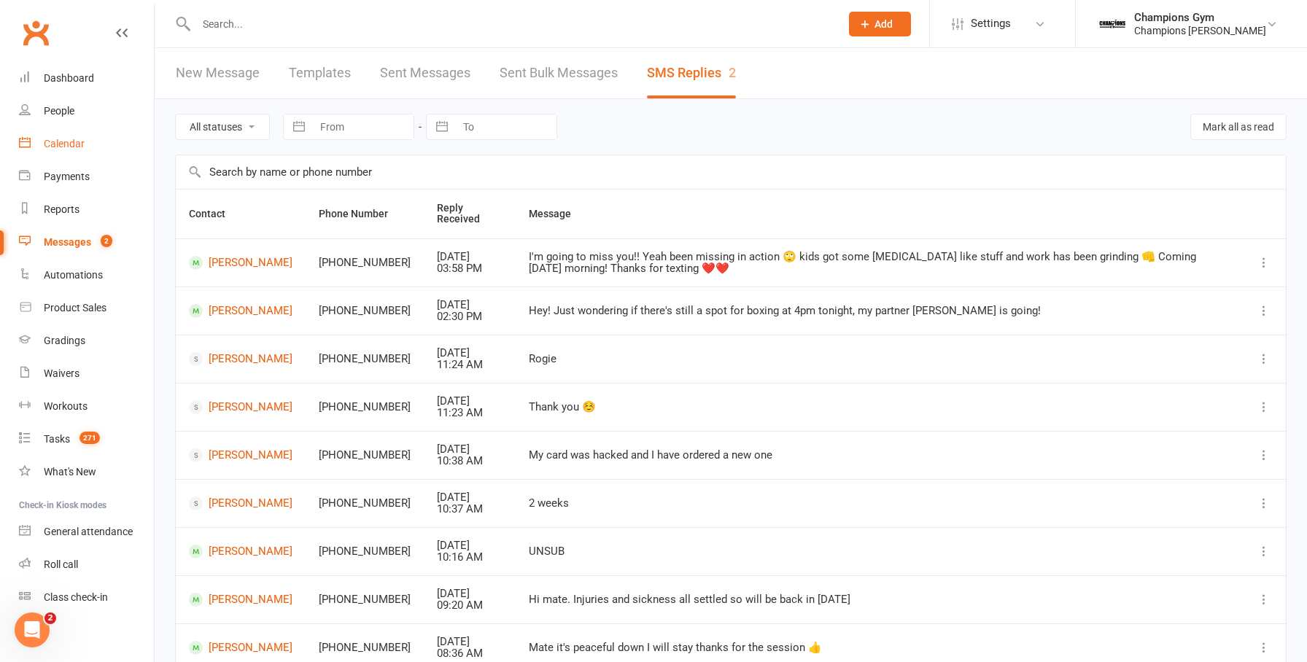
click at [71, 139] on div "Calendar" at bounding box center [64, 144] width 41 height 12
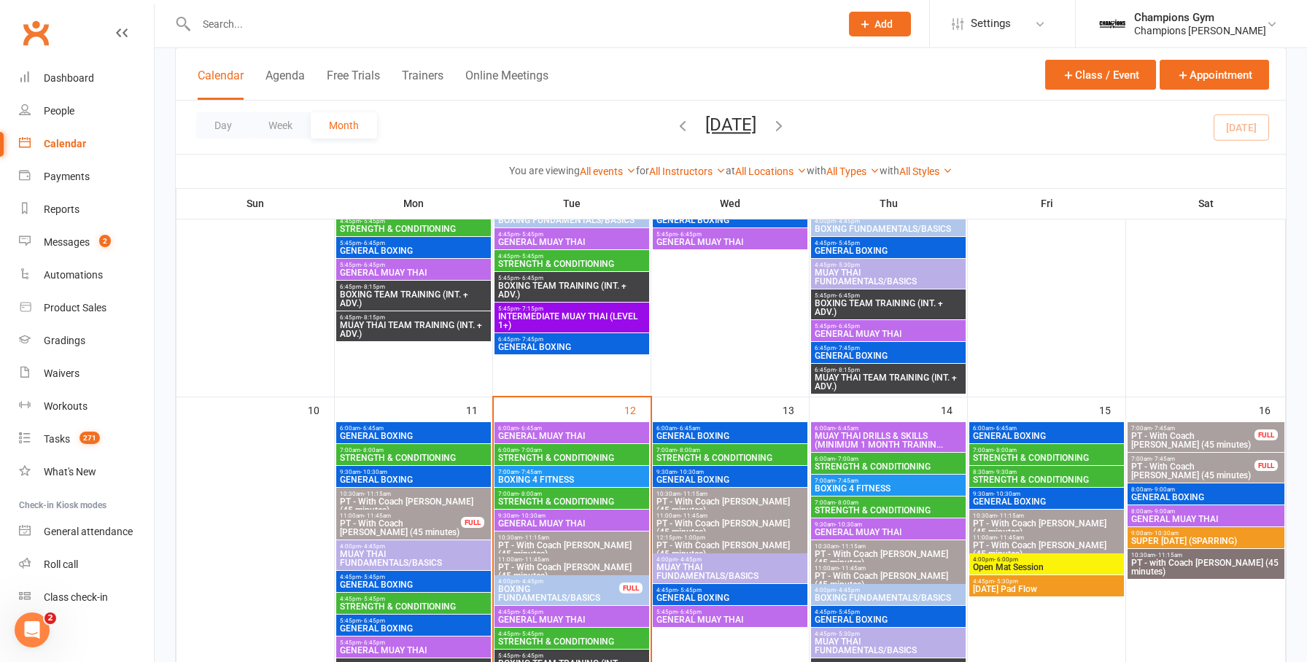
scroll to position [706, 0]
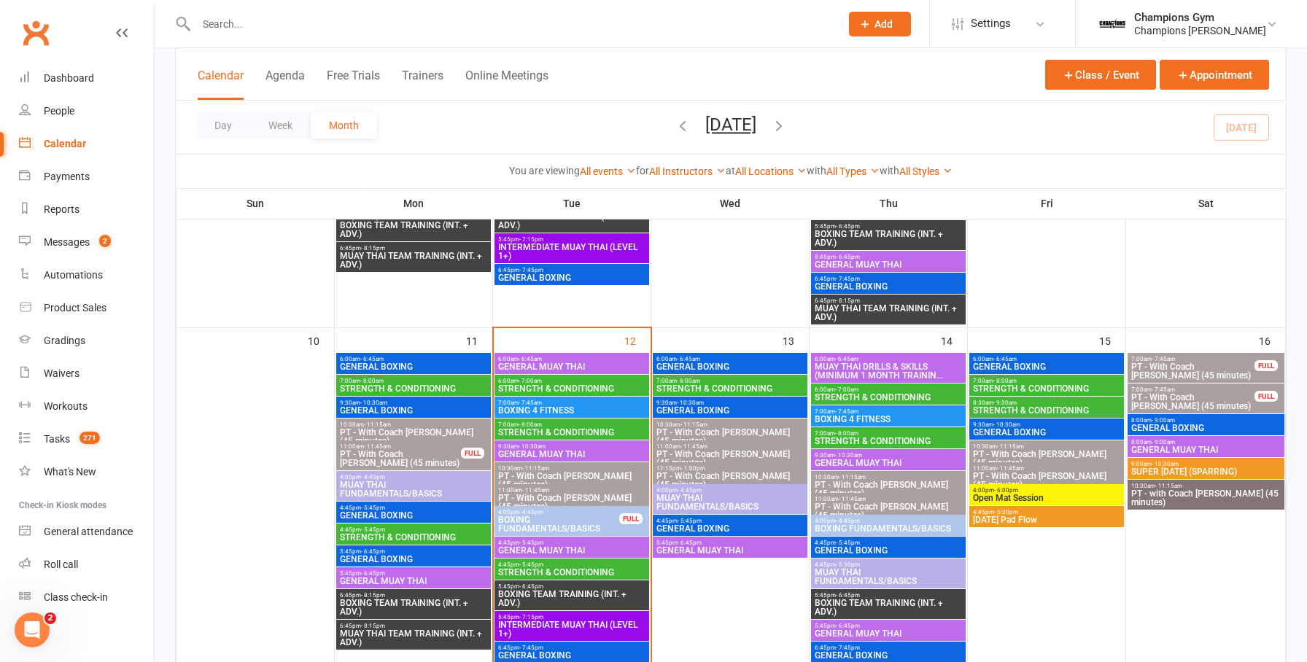
click at [602, 356] on span "6:00am - 6:45am" at bounding box center [571, 359] width 149 height 7
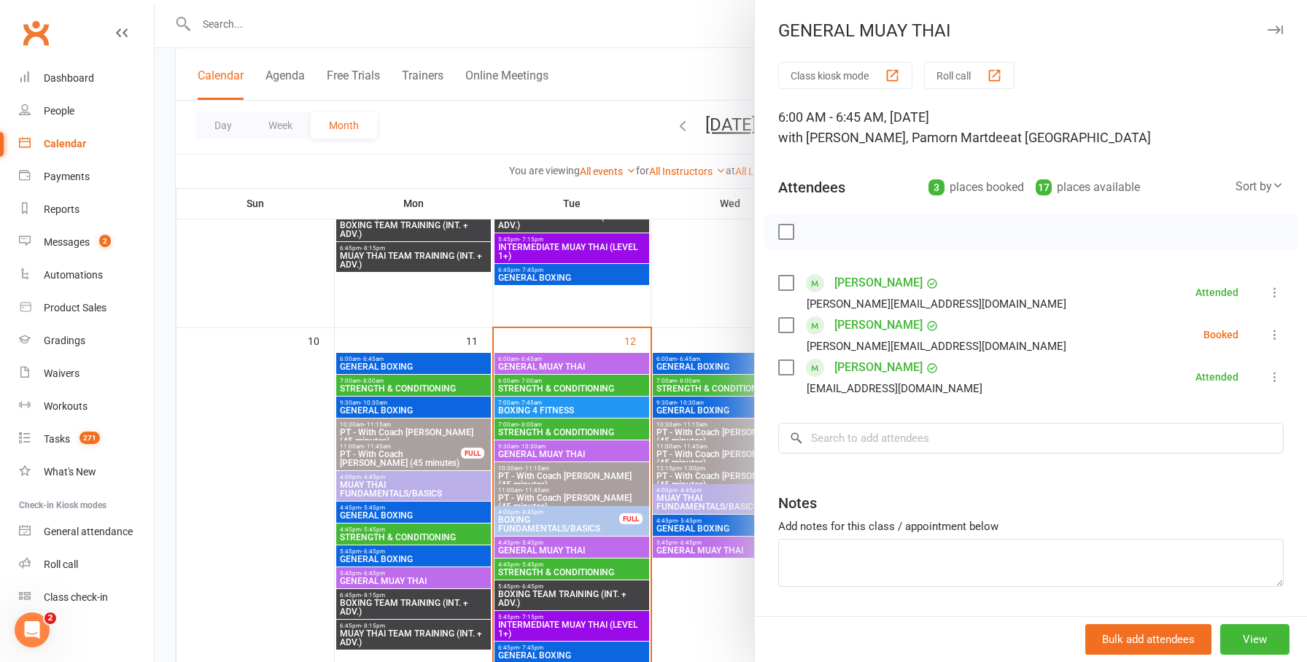
click at [1277, 26] on icon "button" at bounding box center [1275, 30] width 15 height 9
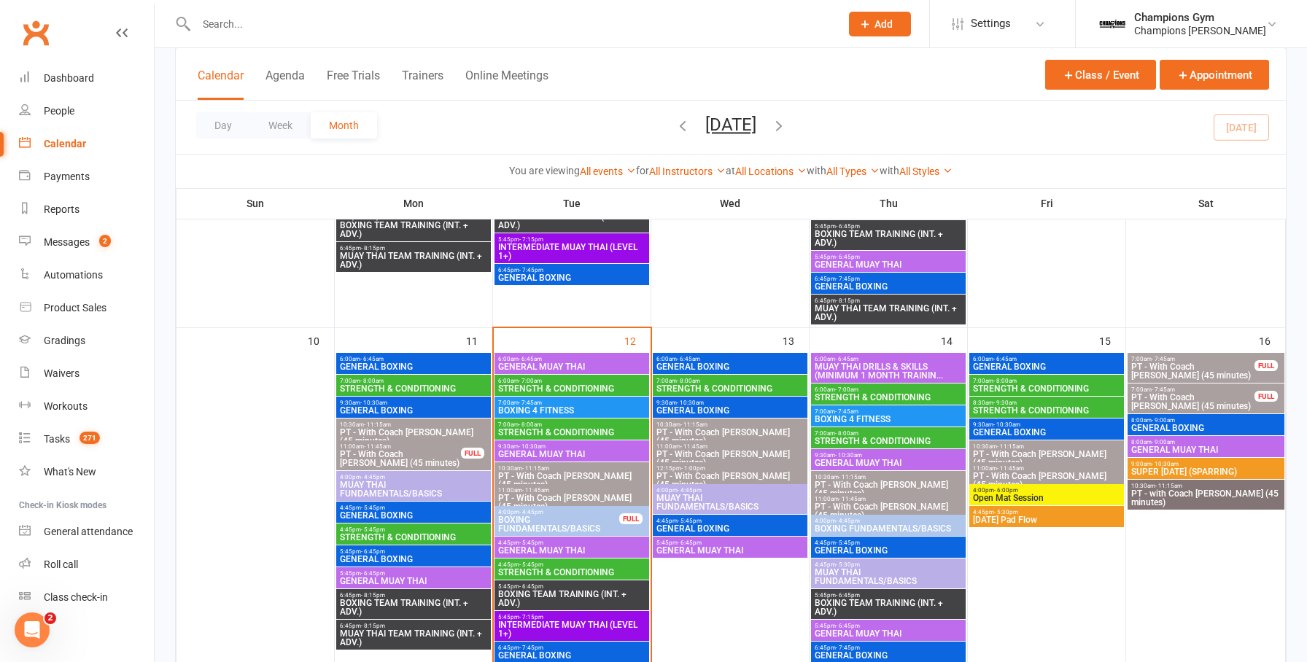
click at [614, 387] on span "STRENGTH & CONDITIONING" at bounding box center [571, 388] width 149 height 9
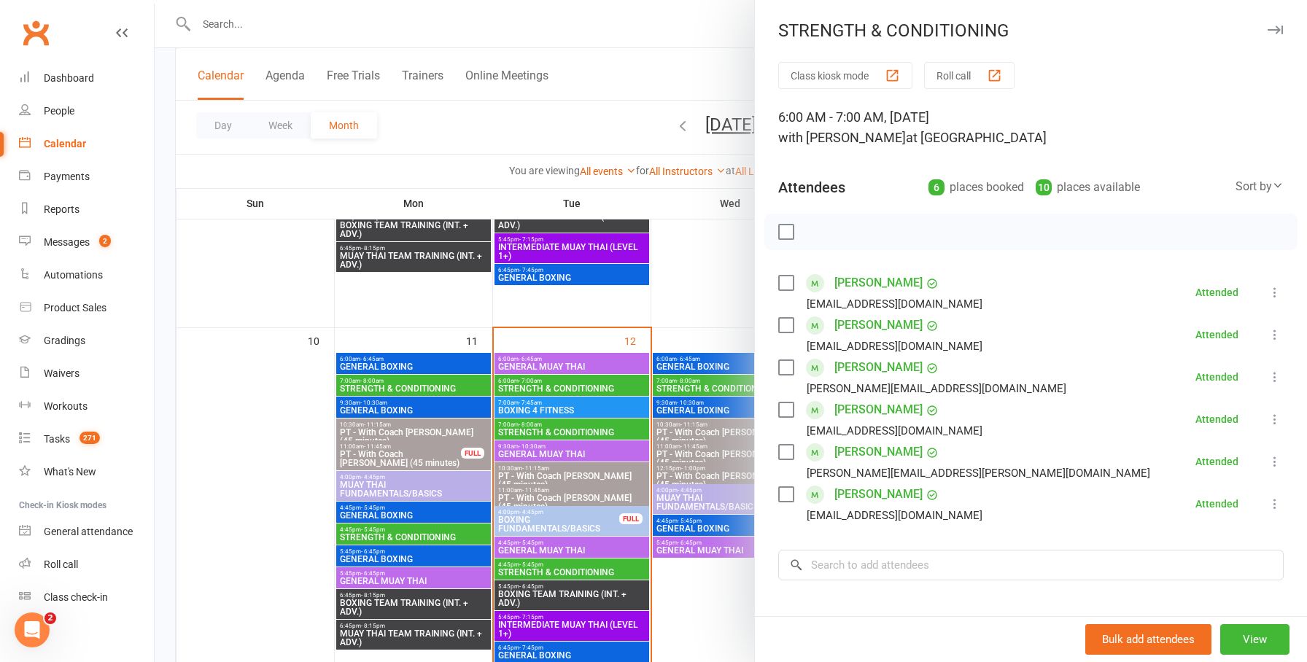
click at [1276, 26] on icon "button" at bounding box center [1275, 30] width 15 height 9
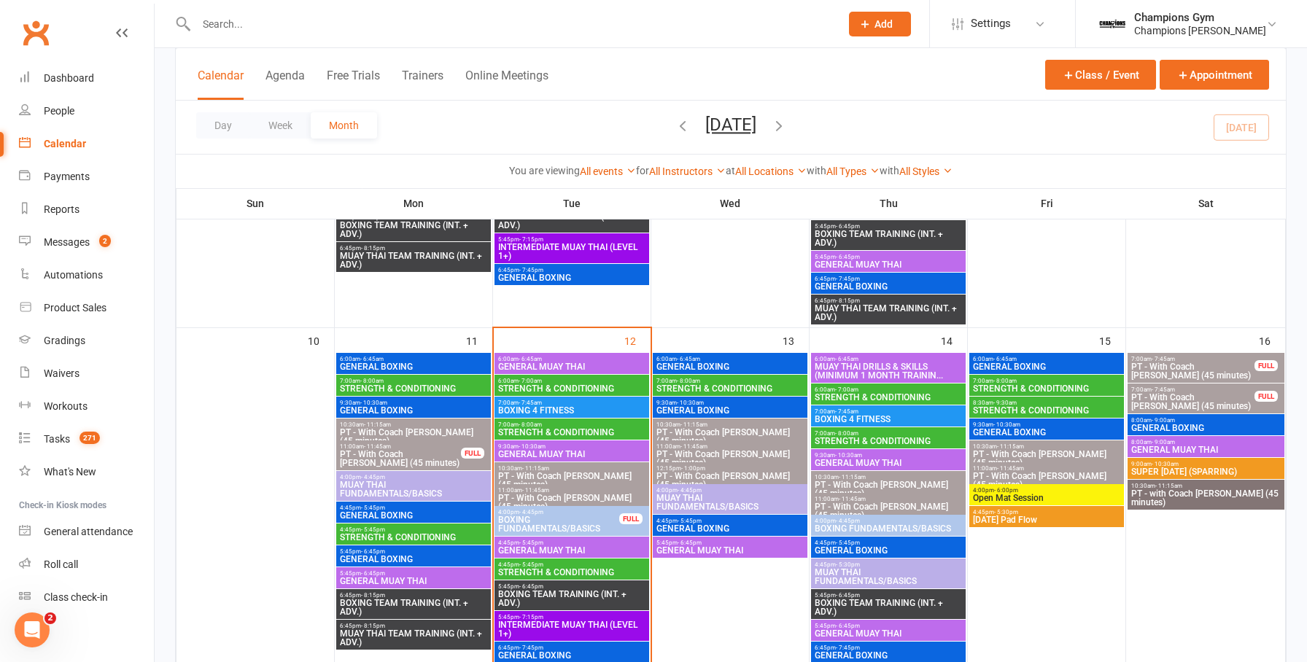
click at [570, 403] on span "7:00am - 7:45am" at bounding box center [571, 403] width 149 height 7
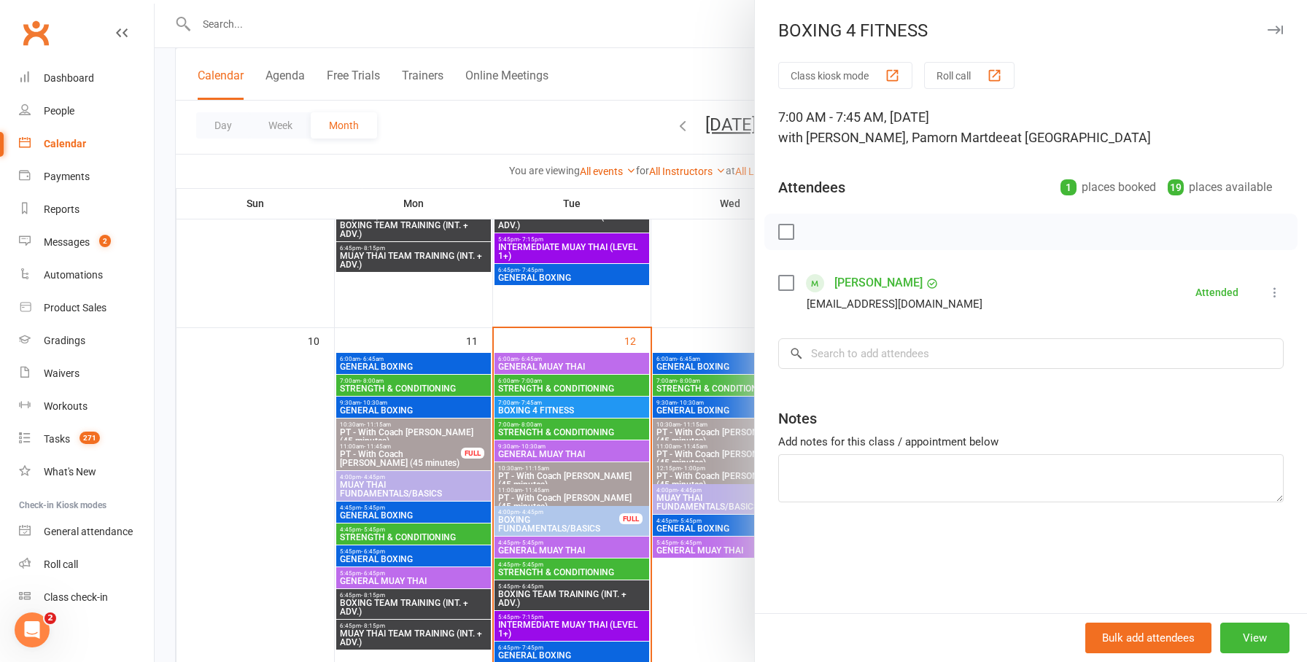
click at [1276, 26] on icon "button" at bounding box center [1275, 30] width 15 height 9
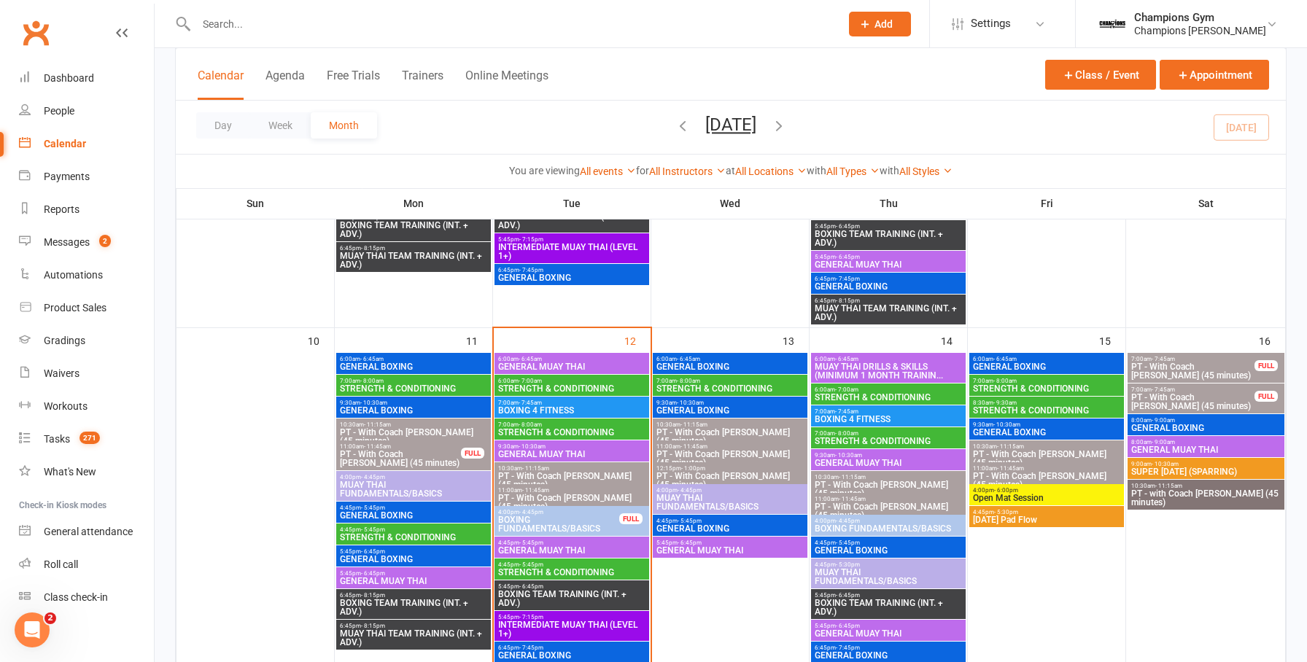
click at [578, 424] on span "7:00am - 8:00am" at bounding box center [571, 425] width 149 height 7
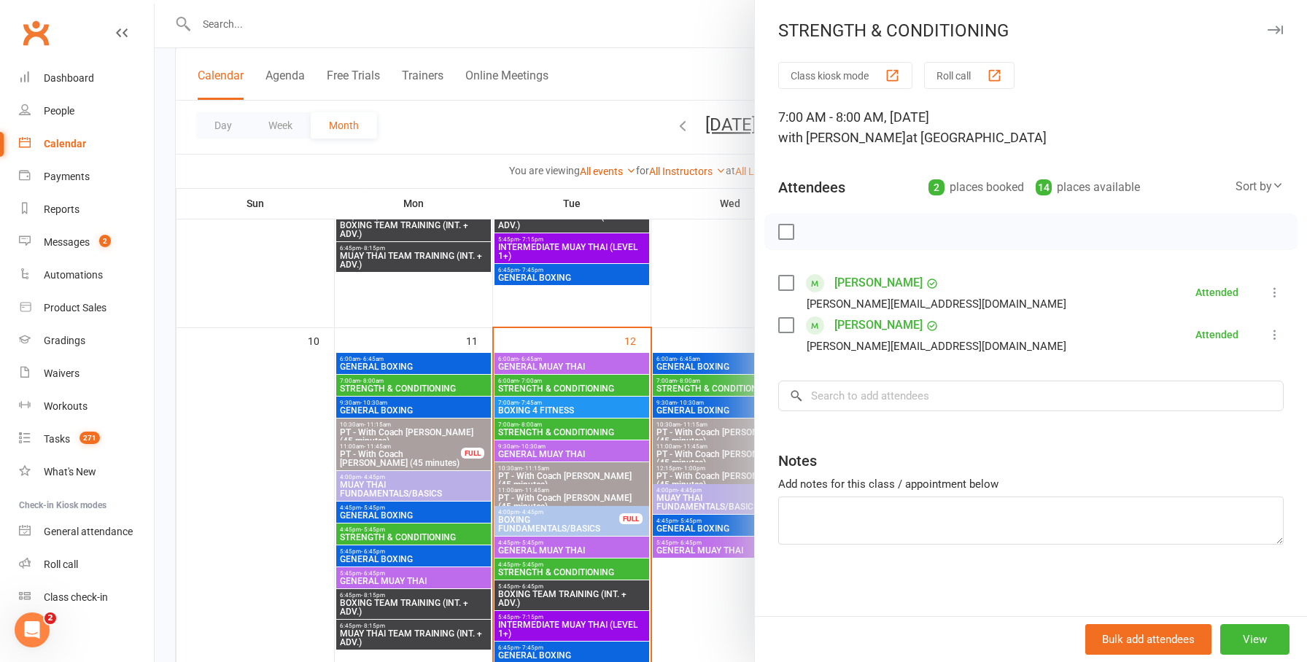
click at [1271, 28] on icon "button" at bounding box center [1275, 30] width 15 height 9
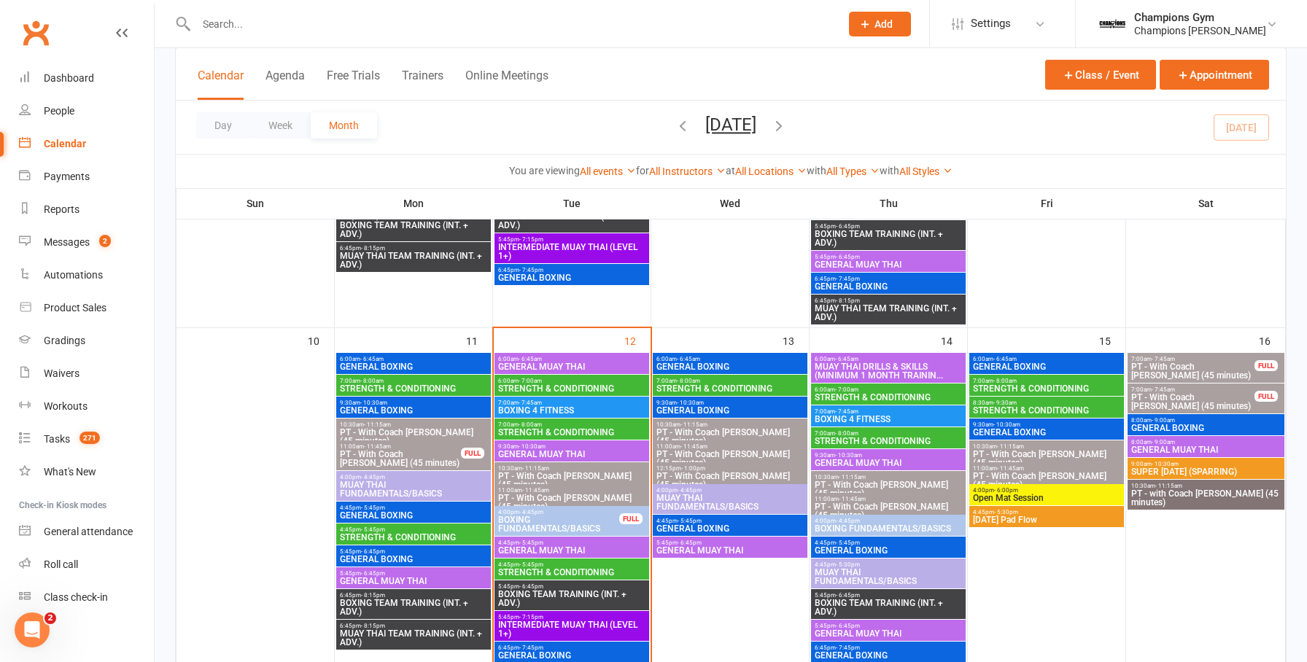
click at [532, 455] on span "GENERAL MUAY THAI" at bounding box center [571, 454] width 149 height 9
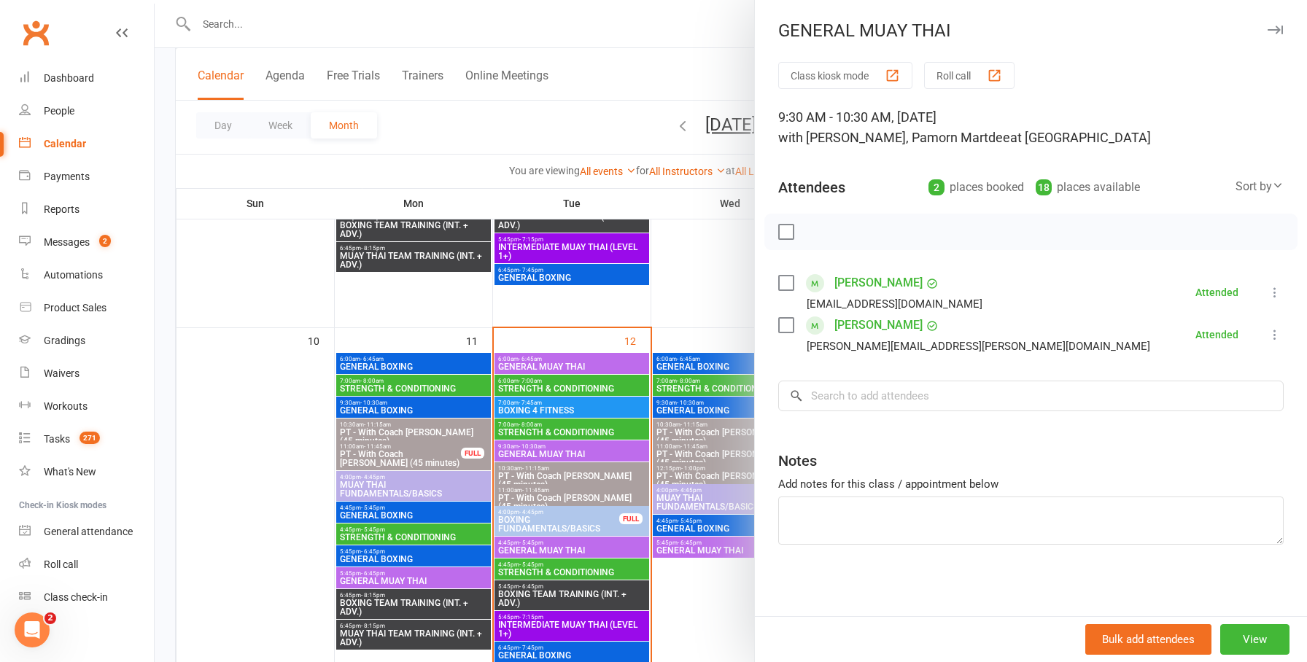
click at [1281, 27] on icon "button" at bounding box center [1275, 30] width 15 height 9
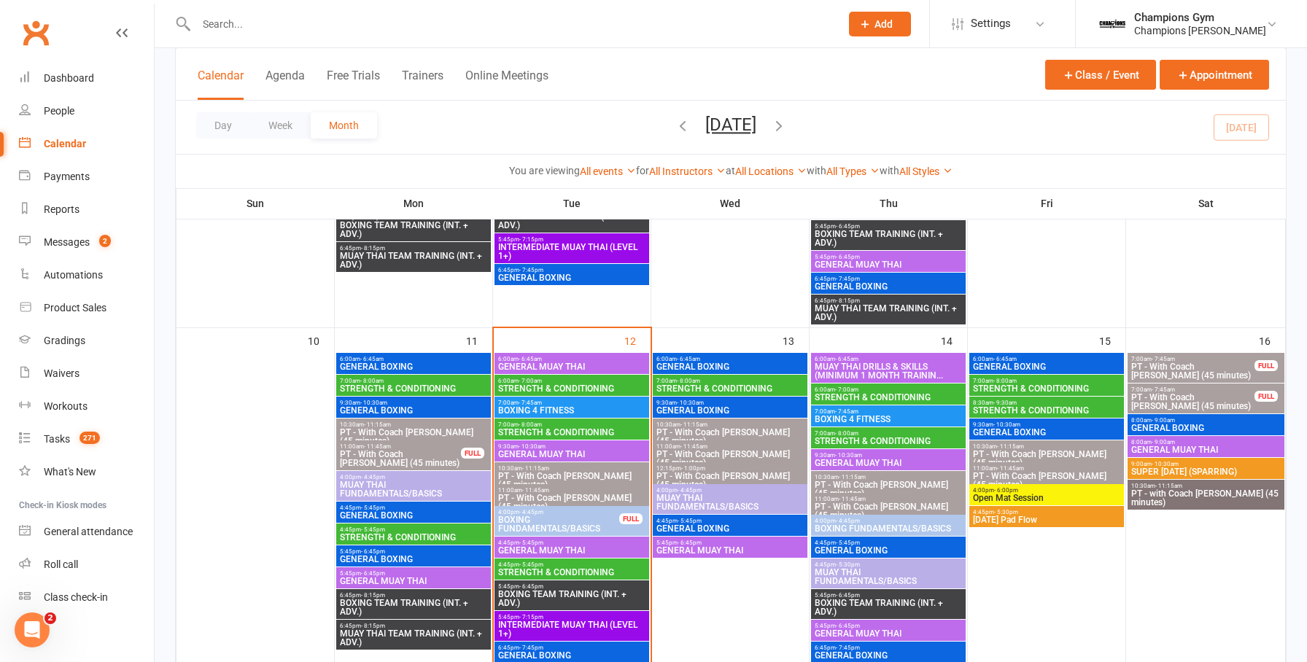
click at [594, 522] on span "BOXING FUNDAMENTALS/BASICS" at bounding box center [558, 525] width 123 height 18
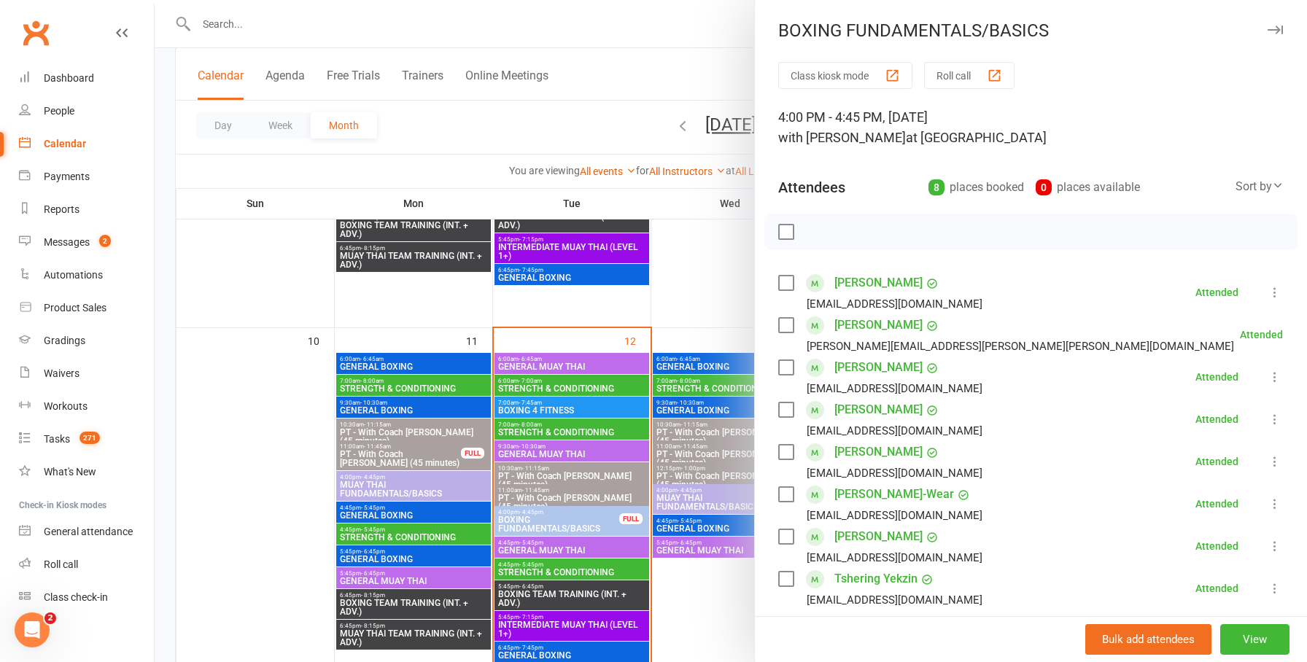
click at [1274, 33] on icon "button" at bounding box center [1275, 30] width 15 height 9
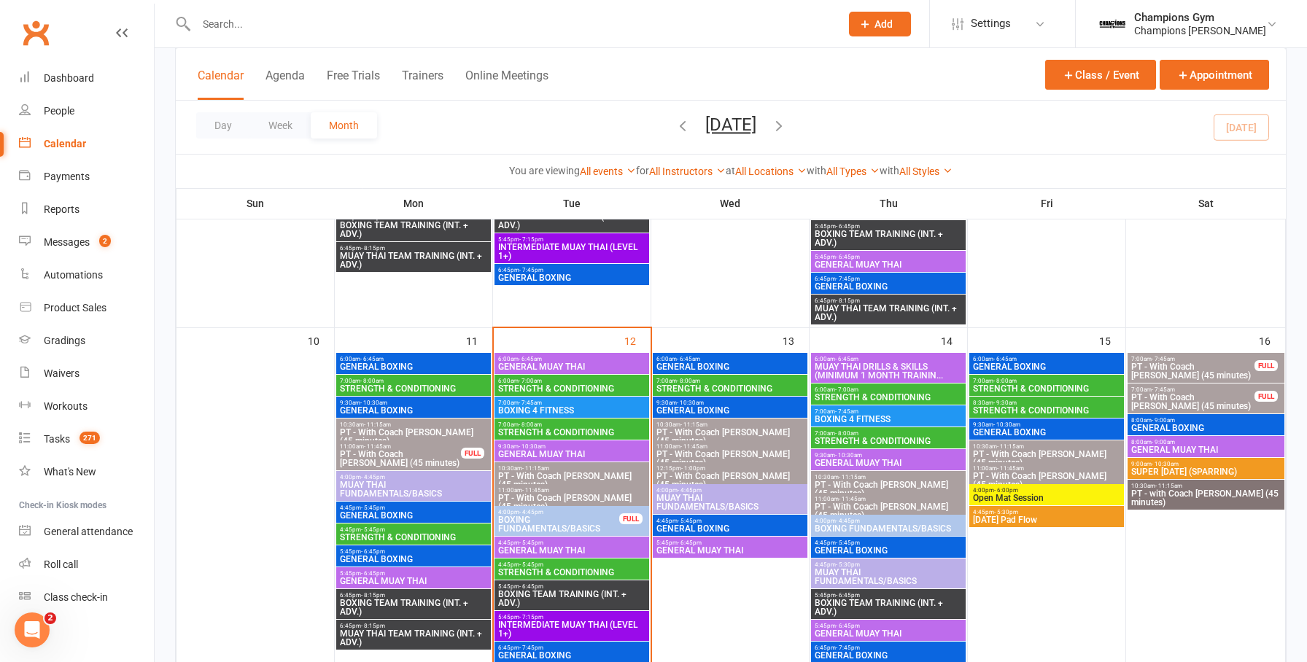
click at [581, 546] on span "GENERAL MUAY THAI" at bounding box center [571, 550] width 149 height 9
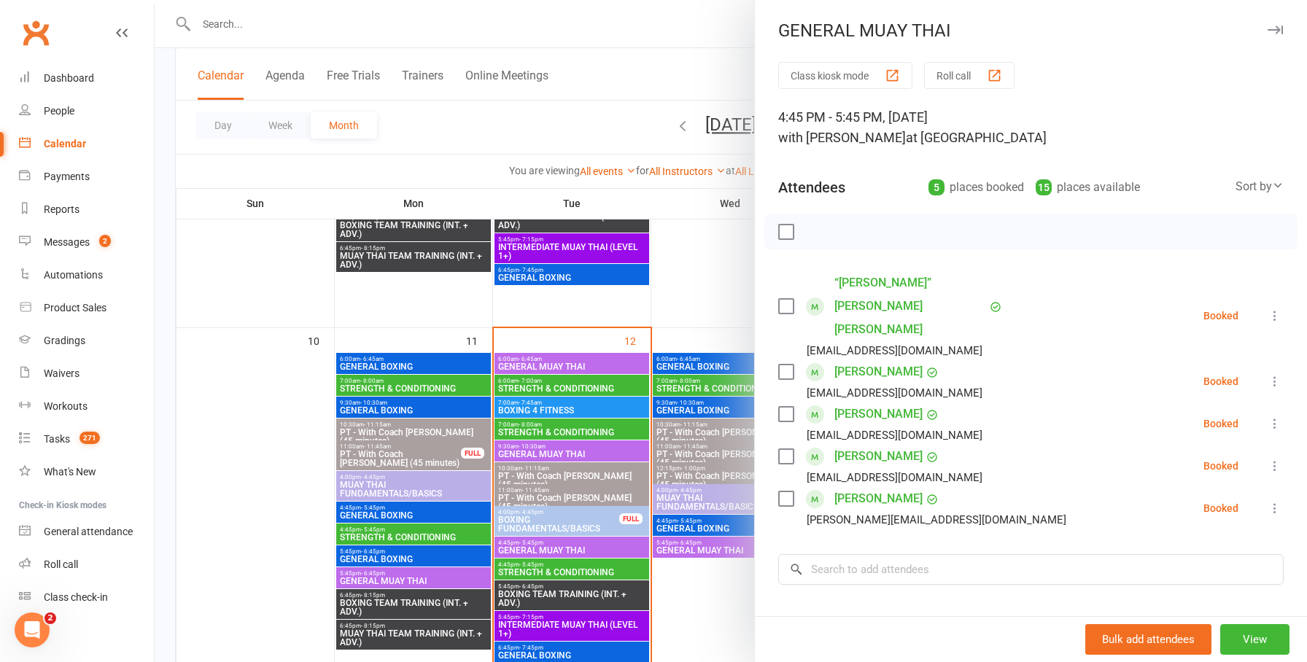
click at [1279, 27] on icon "button" at bounding box center [1275, 30] width 15 height 9
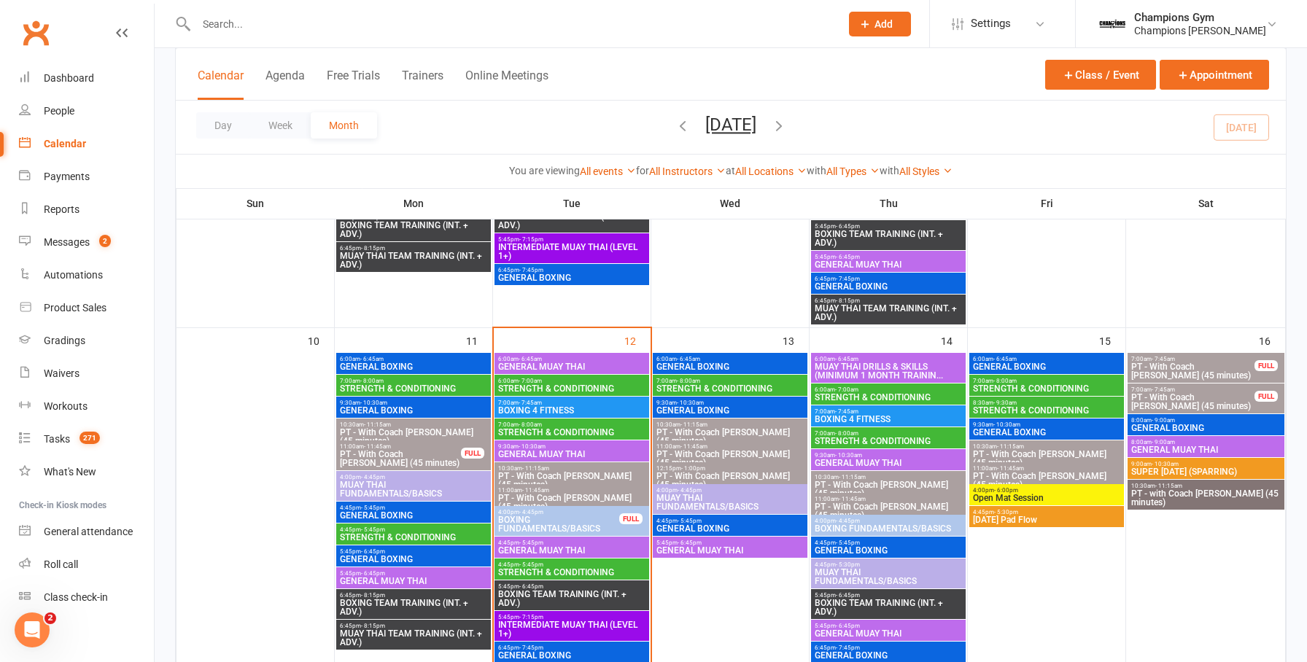
click at [613, 540] on span "4:45pm - 5:45pm" at bounding box center [571, 543] width 149 height 7
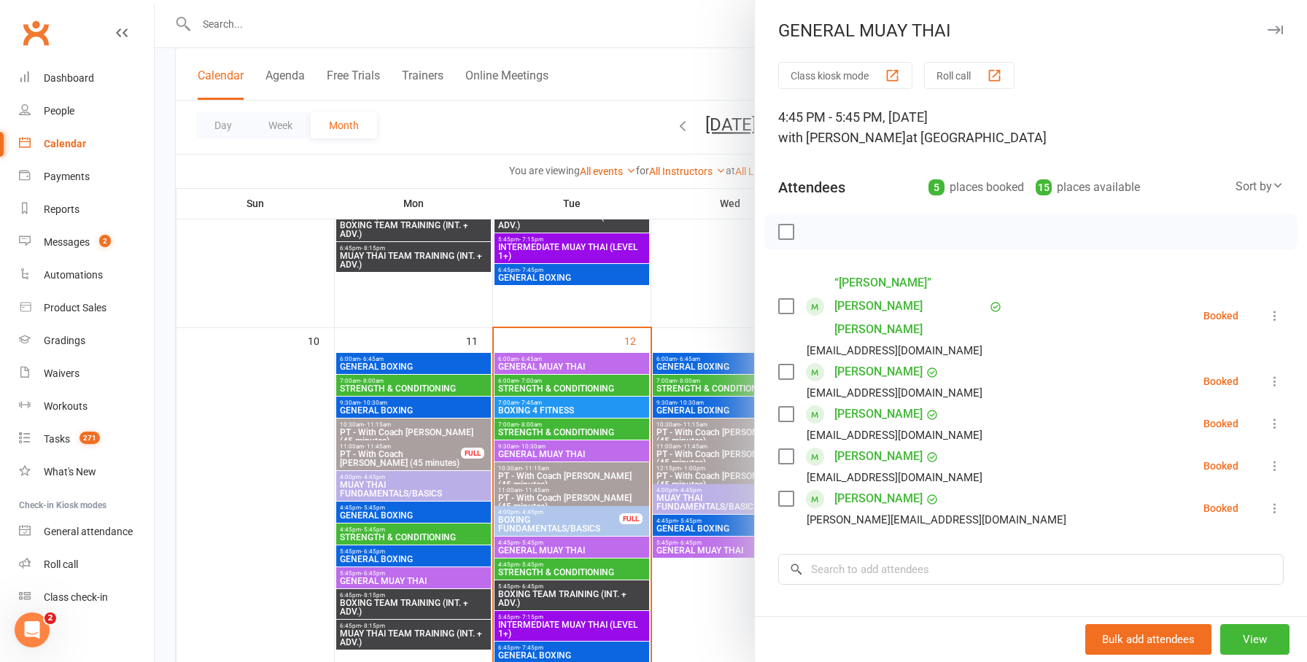
click at [1281, 26] on icon "button" at bounding box center [1275, 30] width 15 height 9
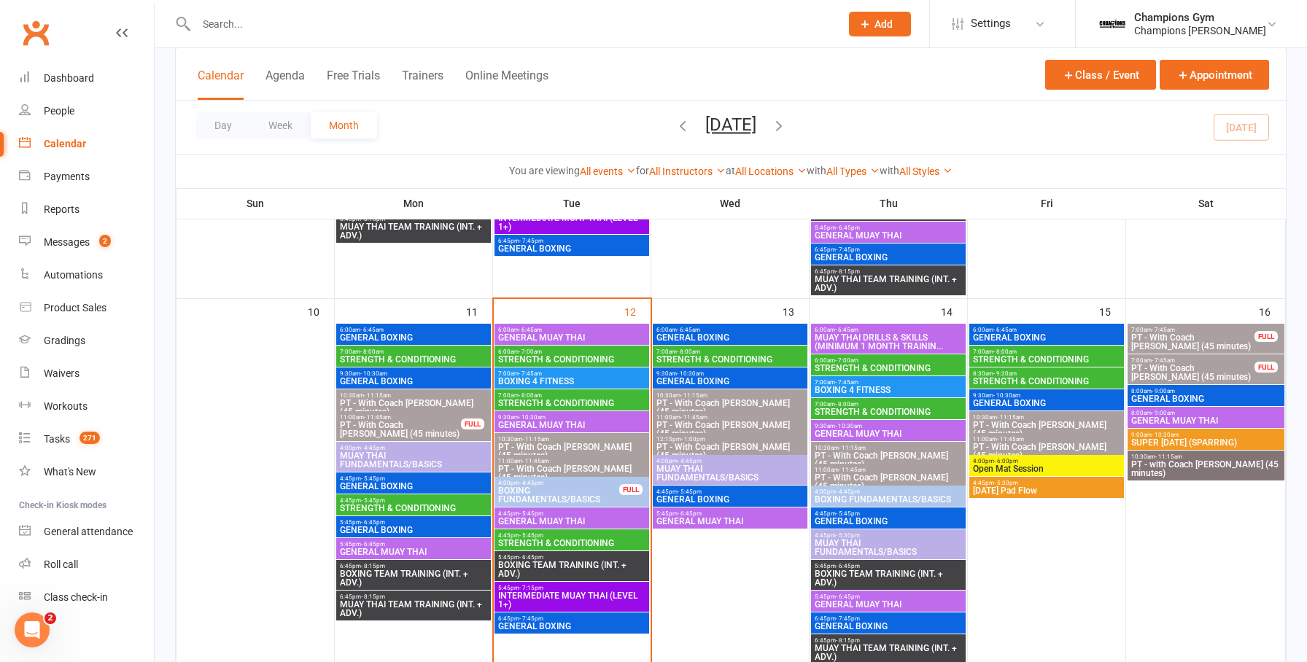
scroll to position [751, 0]
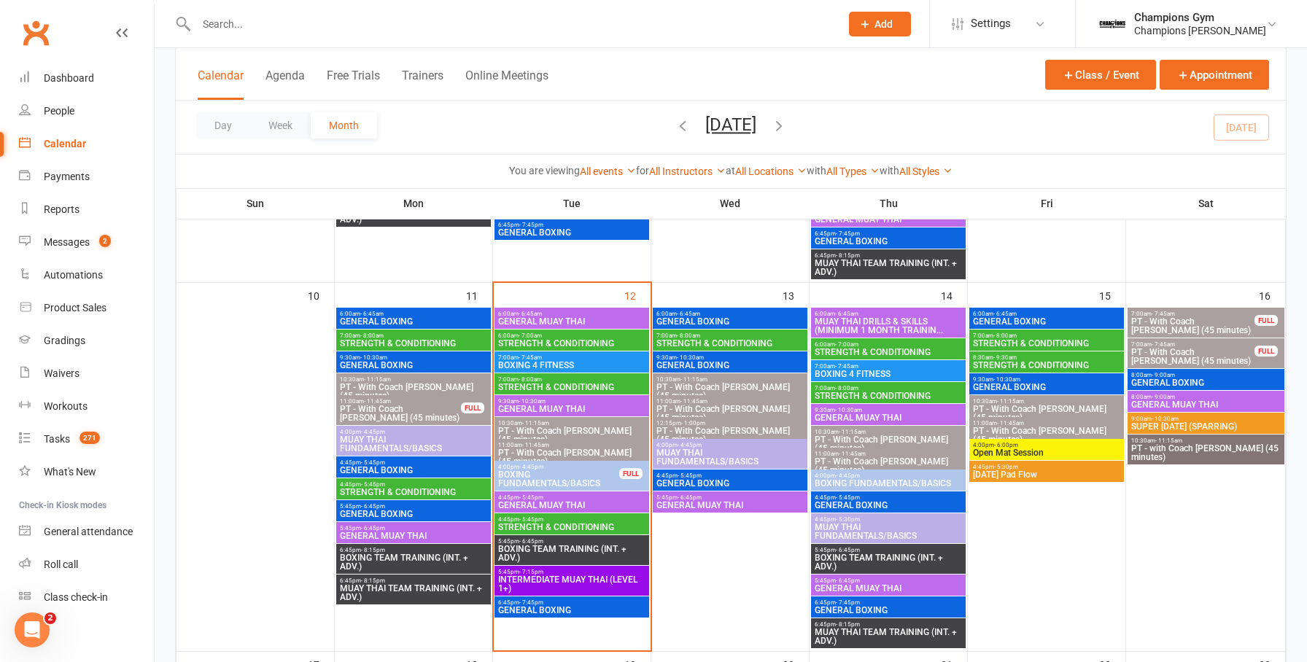
click at [565, 578] on span "INTERMEDIATE MUAY THAI (LEVEL 1+)" at bounding box center [571, 584] width 149 height 18
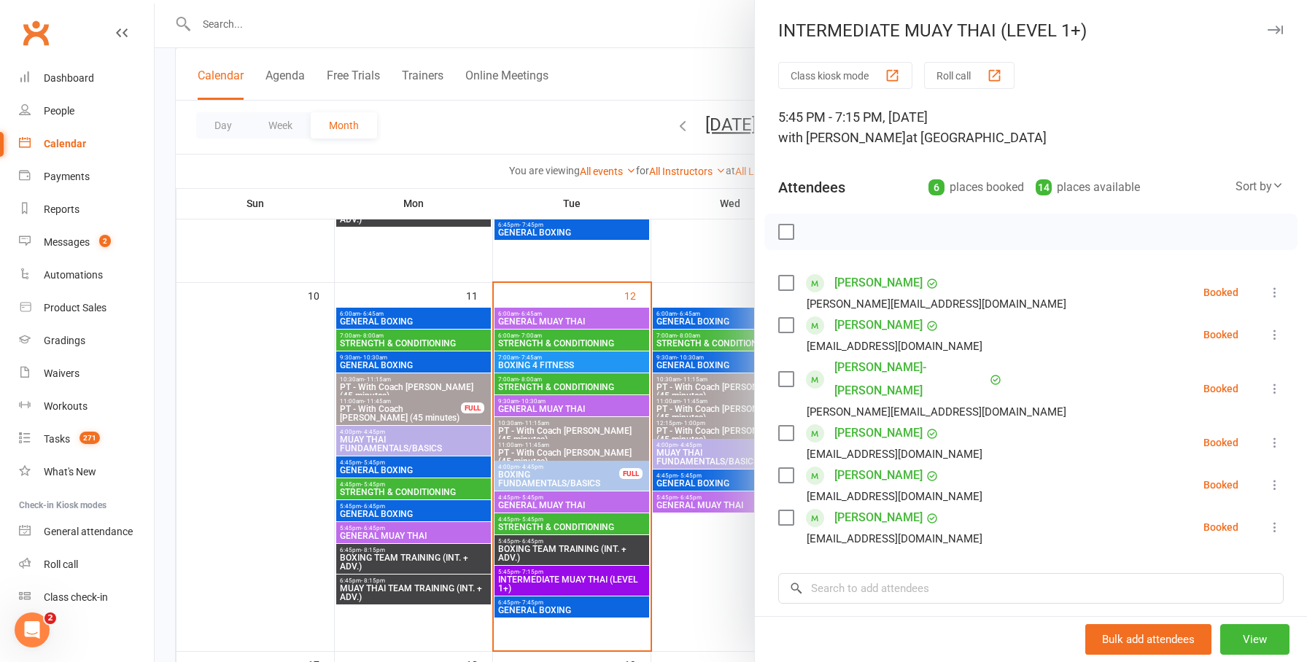
click at [1275, 29] on icon "button" at bounding box center [1275, 30] width 15 height 9
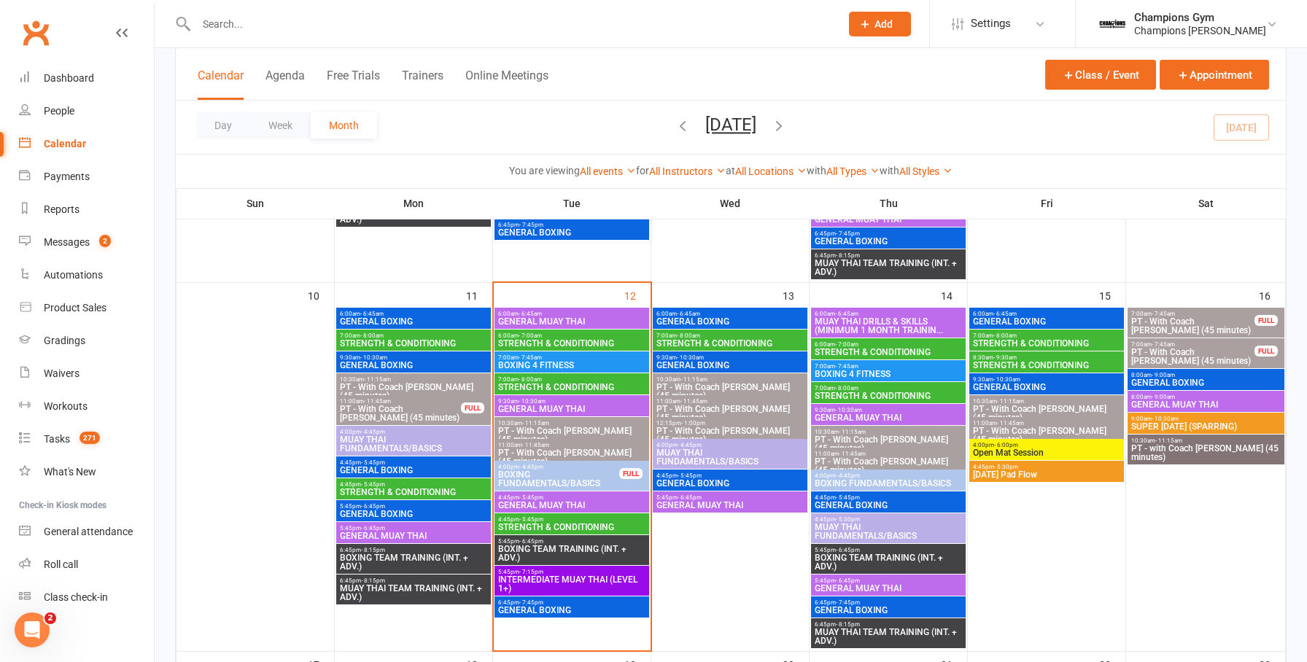
click at [578, 610] on span "GENERAL BOXING" at bounding box center [571, 610] width 149 height 9
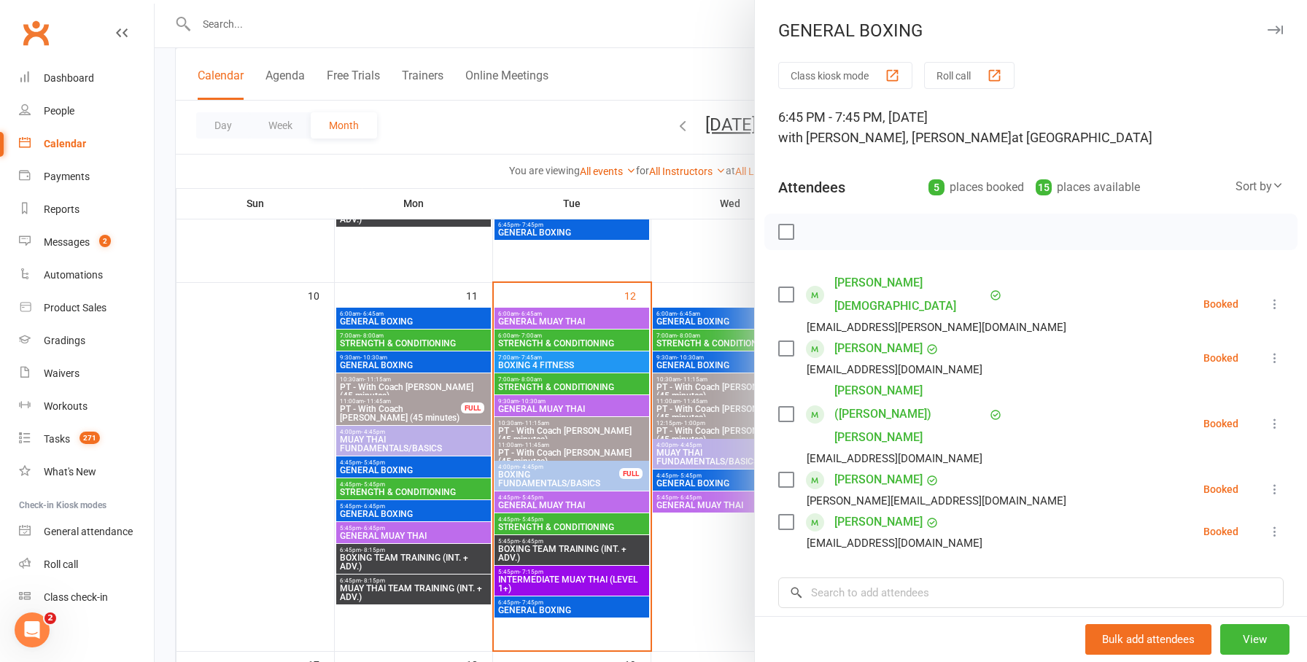
click at [1281, 27] on icon "button" at bounding box center [1275, 30] width 15 height 9
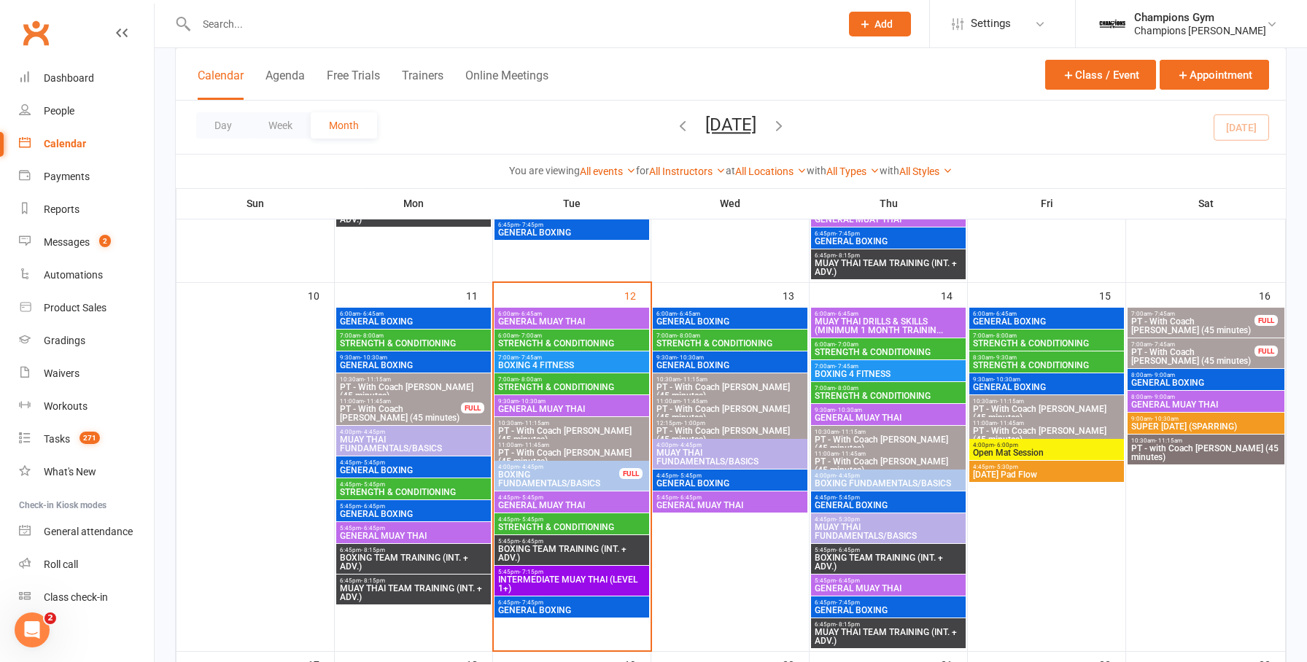
click at [747, 313] on span "6:00am - 6:45am" at bounding box center [730, 314] width 149 height 7
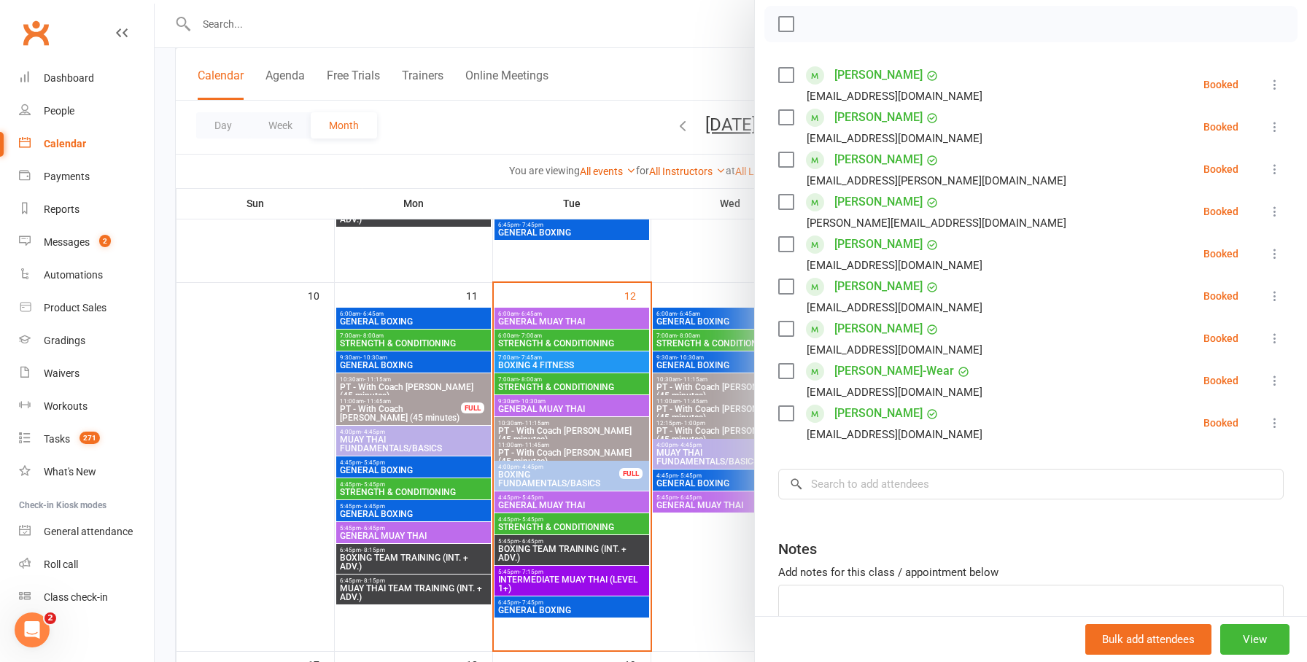
scroll to position [0, 0]
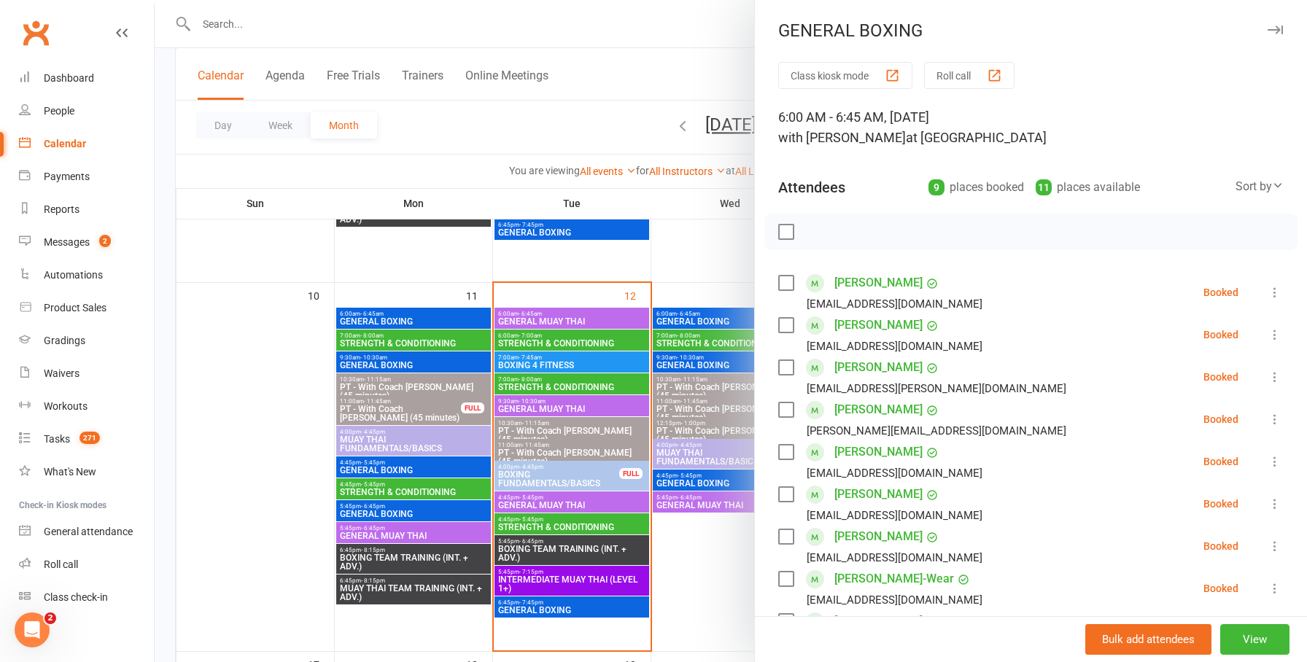
click at [1279, 29] on icon "button" at bounding box center [1275, 30] width 15 height 9
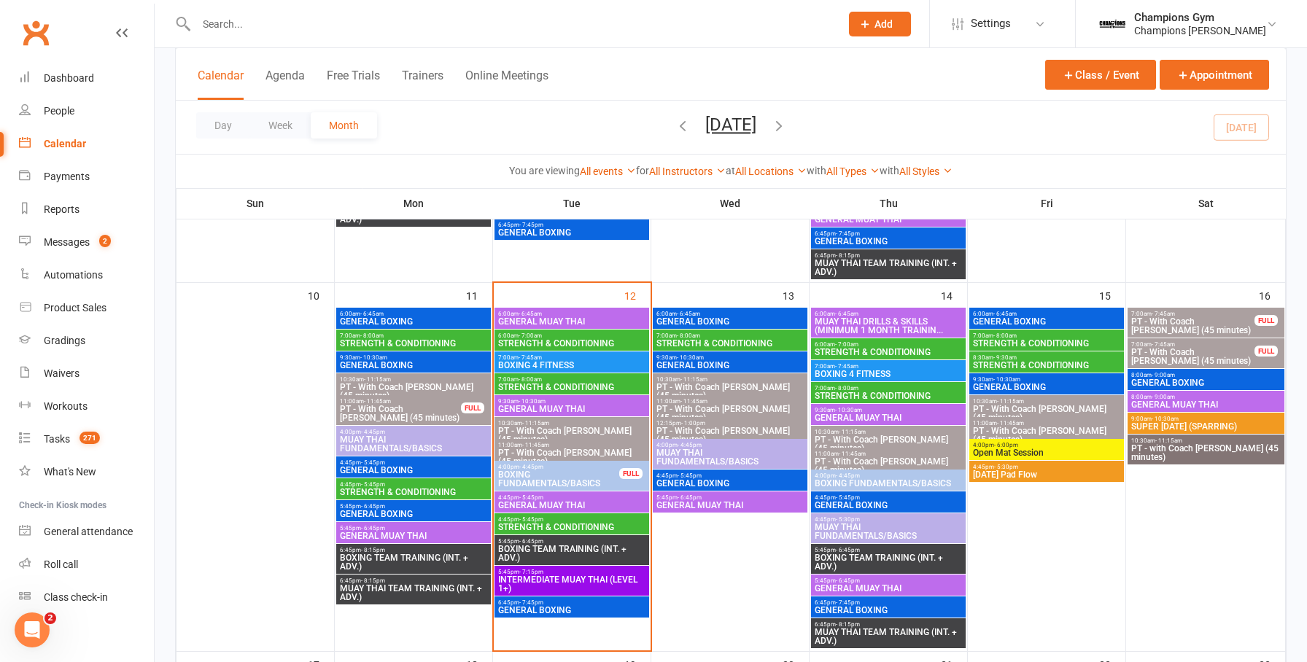
click at [773, 341] on span "STRENGTH & CONDITIONING" at bounding box center [730, 343] width 149 height 9
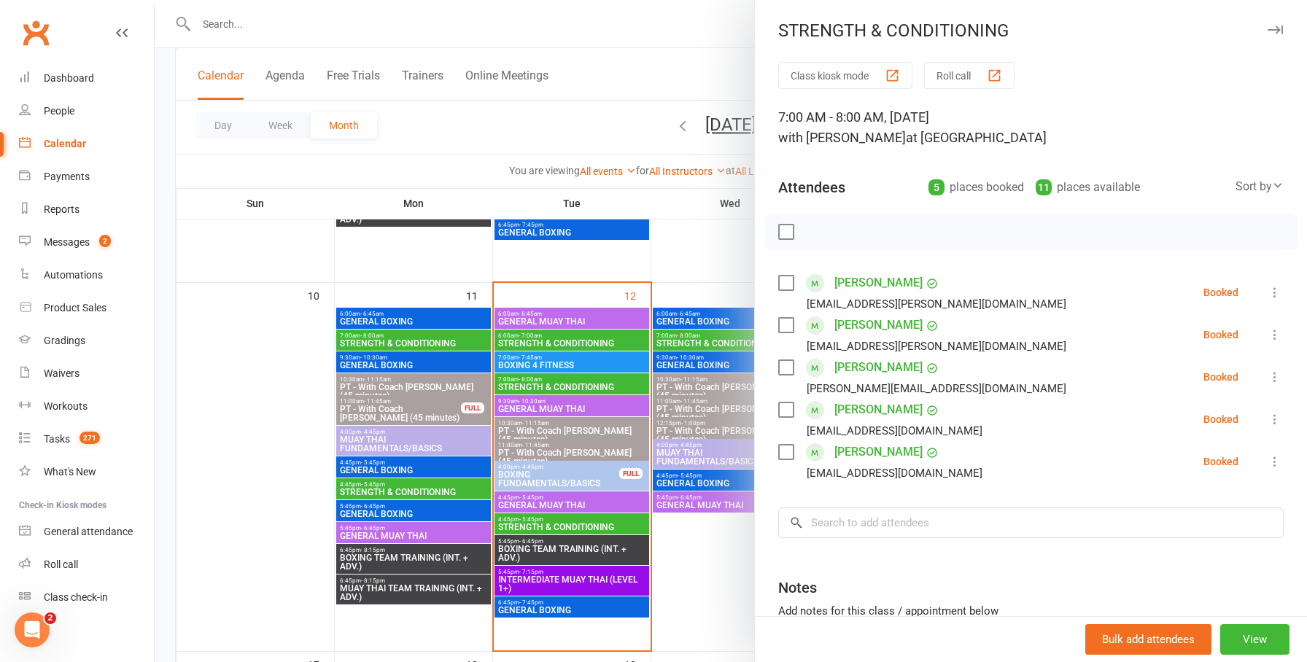
click at [1275, 29] on icon "button" at bounding box center [1275, 30] width 15 height 9
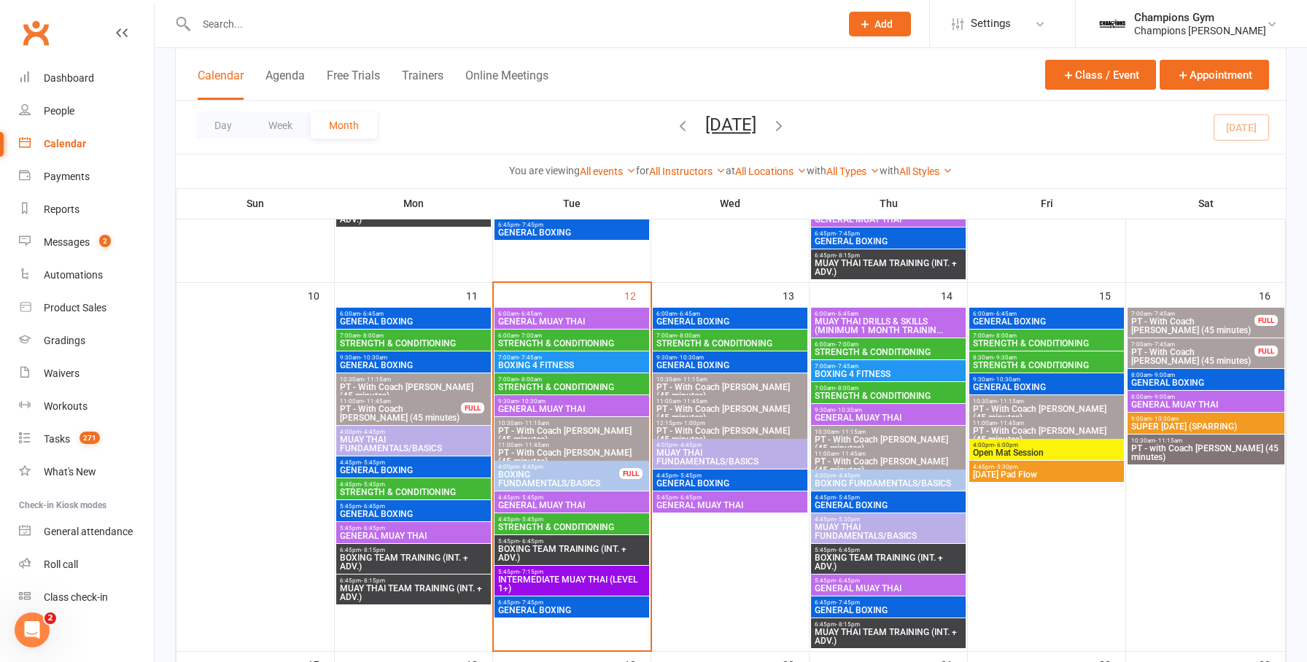
click at [759, 357] on span "9:30am - 10:30am" at bounding box center [730, 357] width 149 height 7
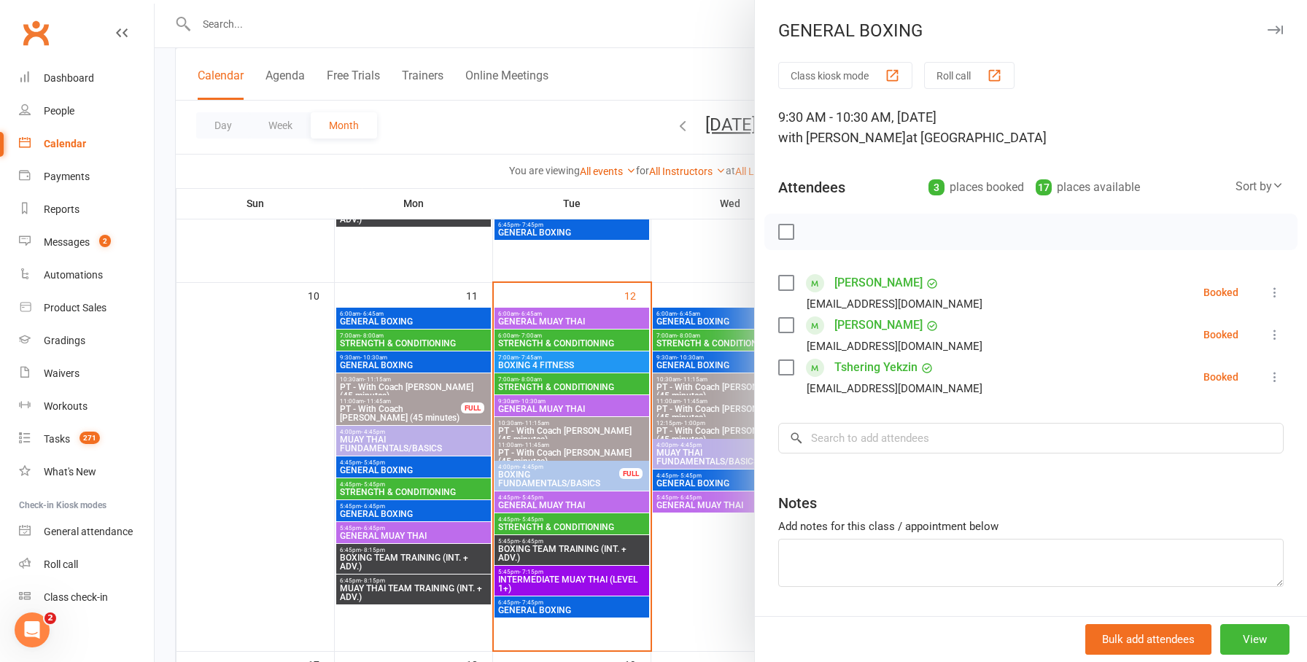
click at [1276, 31] on icon "button" at bounding box center [1275, 30] width 15 height 9
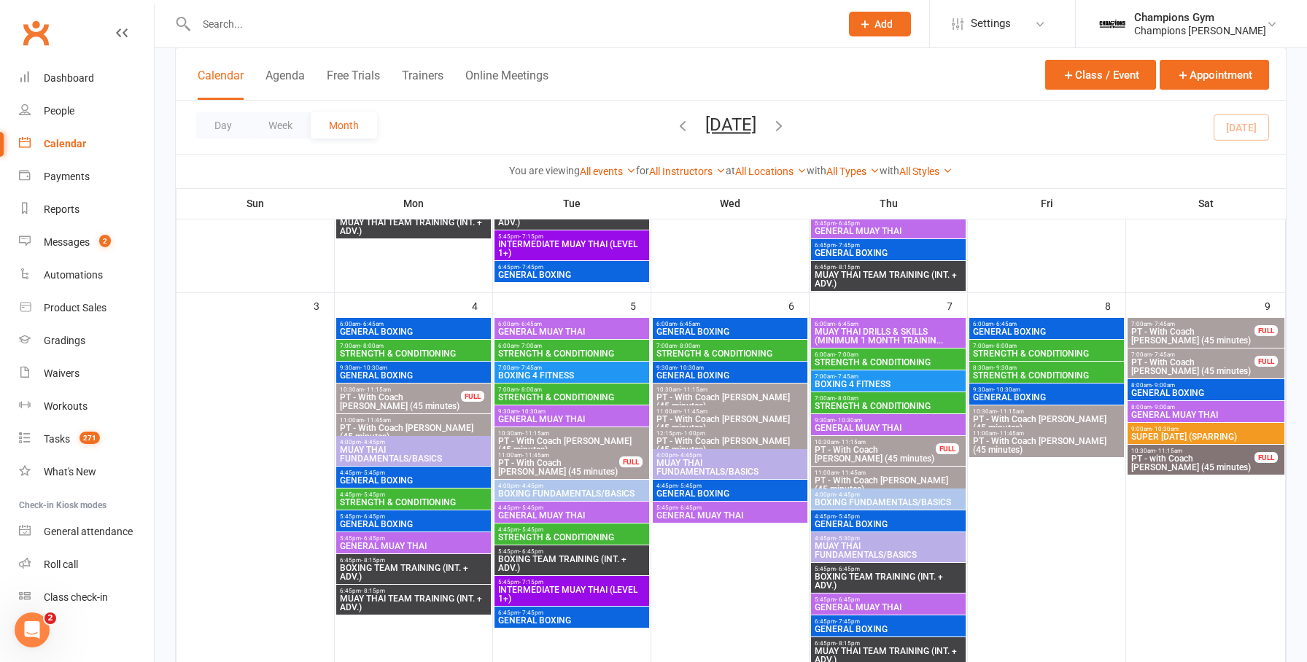
scroll to position [351, 0]
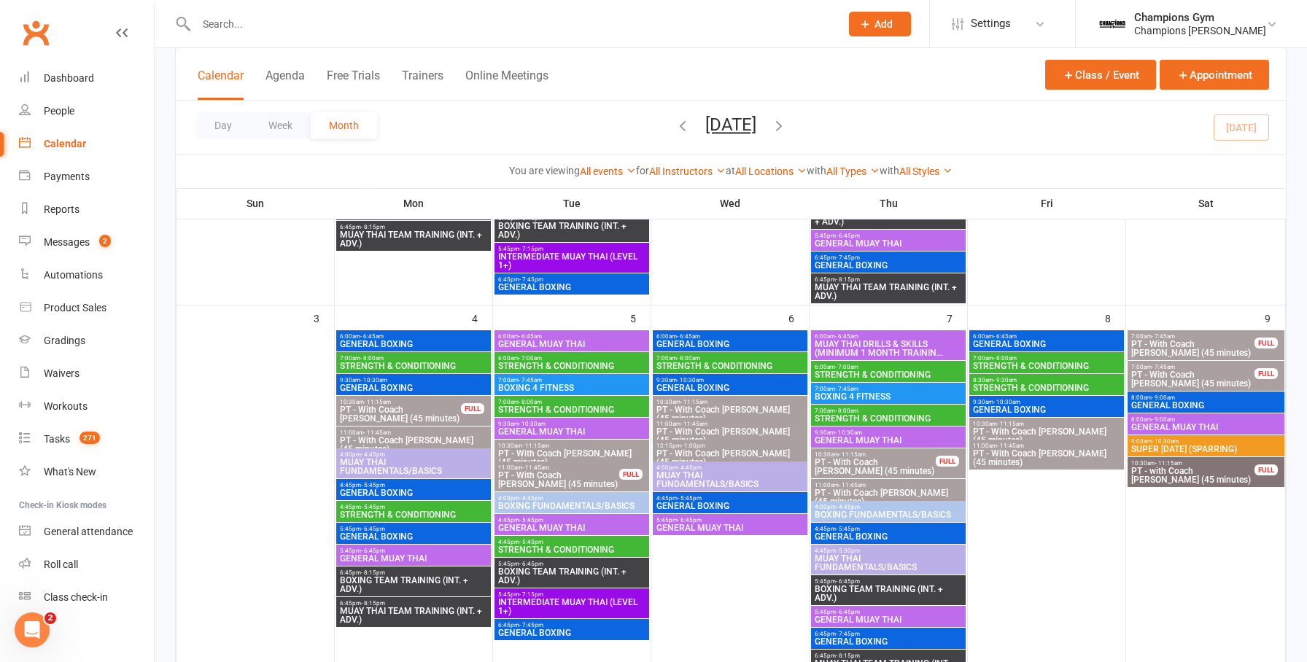
click at [733, 343] on span "GENERAL BOXING" at bounding box center [730, 344] width 149 height 9
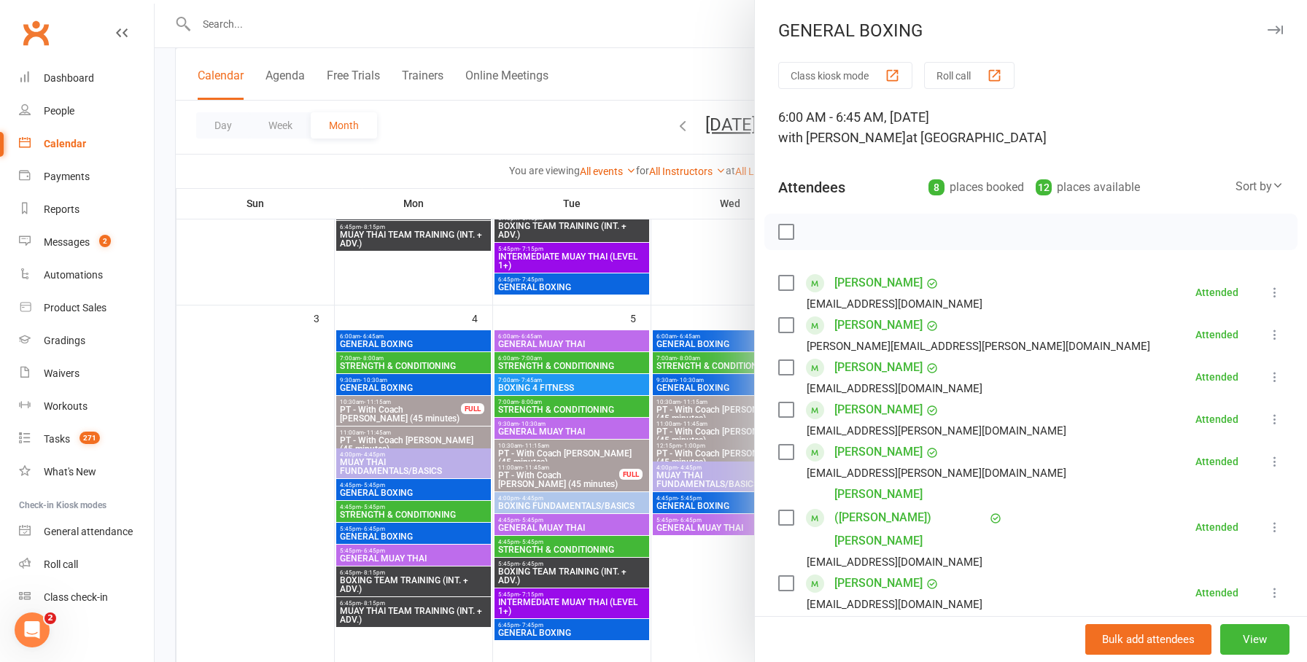
click at [1276, 31] on icon "button" at bounding box center [1275, 30] width 15 height 9
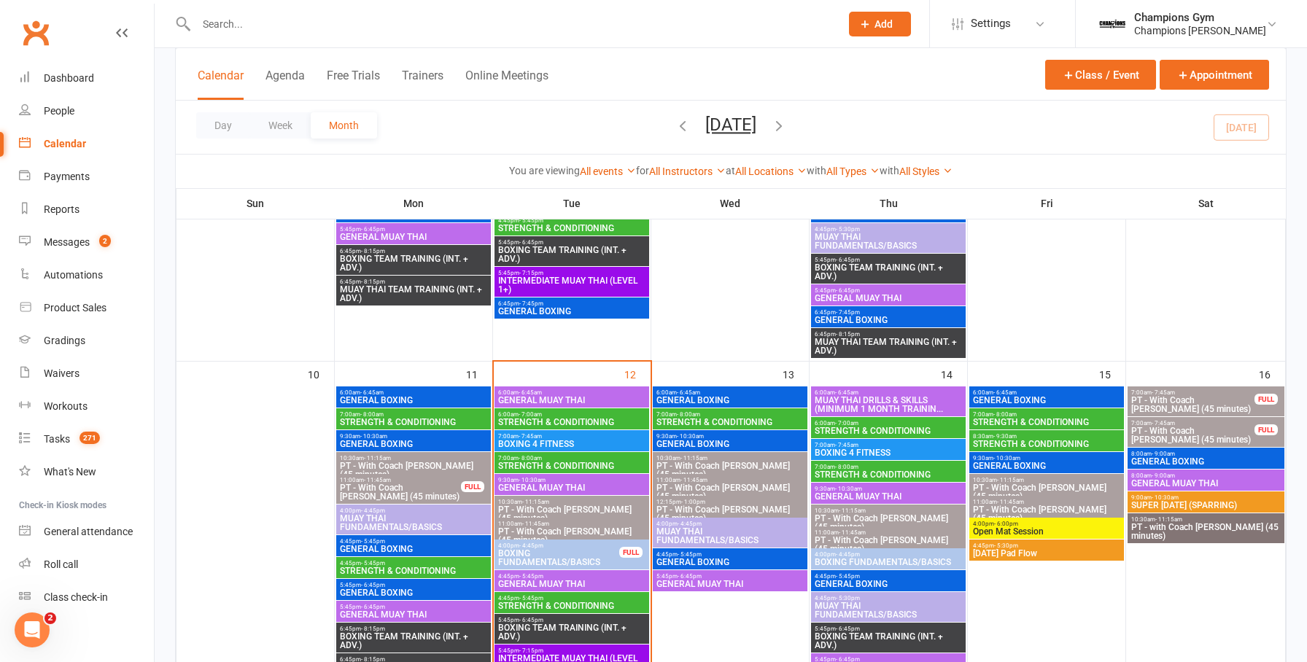
scroll to position [742, 0]
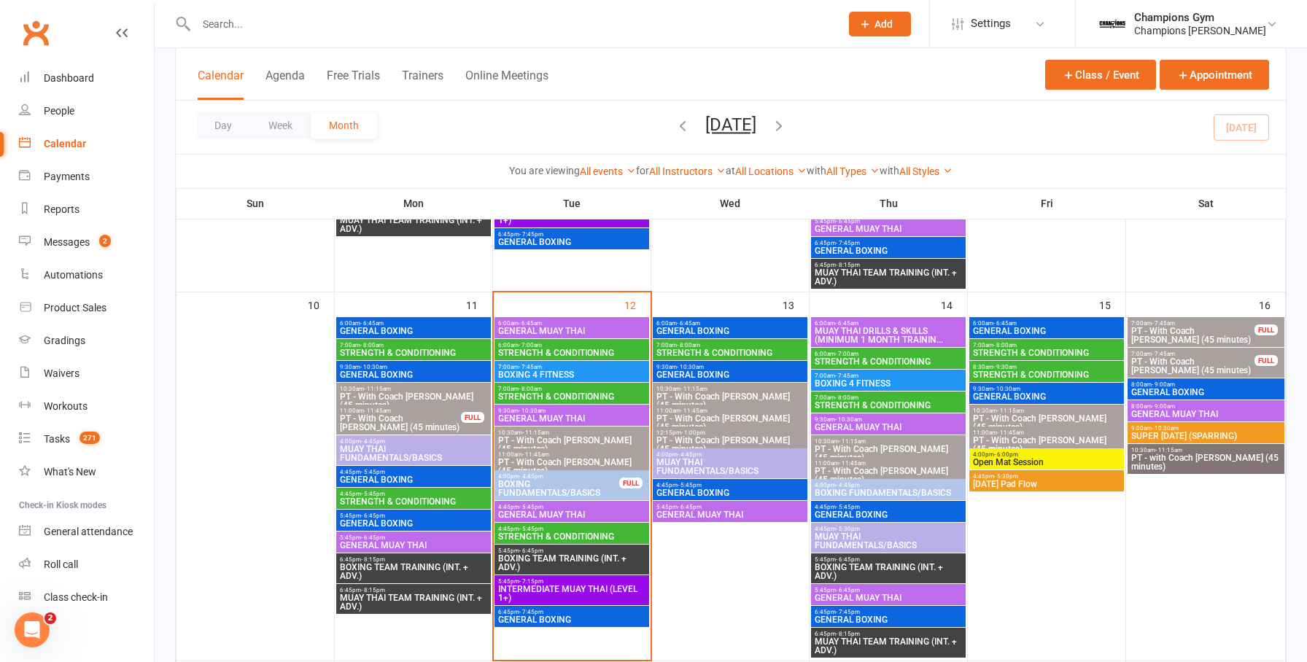
click at [425, 460] on span "MUAY THAI FUNDAMENTALS/BASICS" at bounding box center [413, 454] width 149 height 18
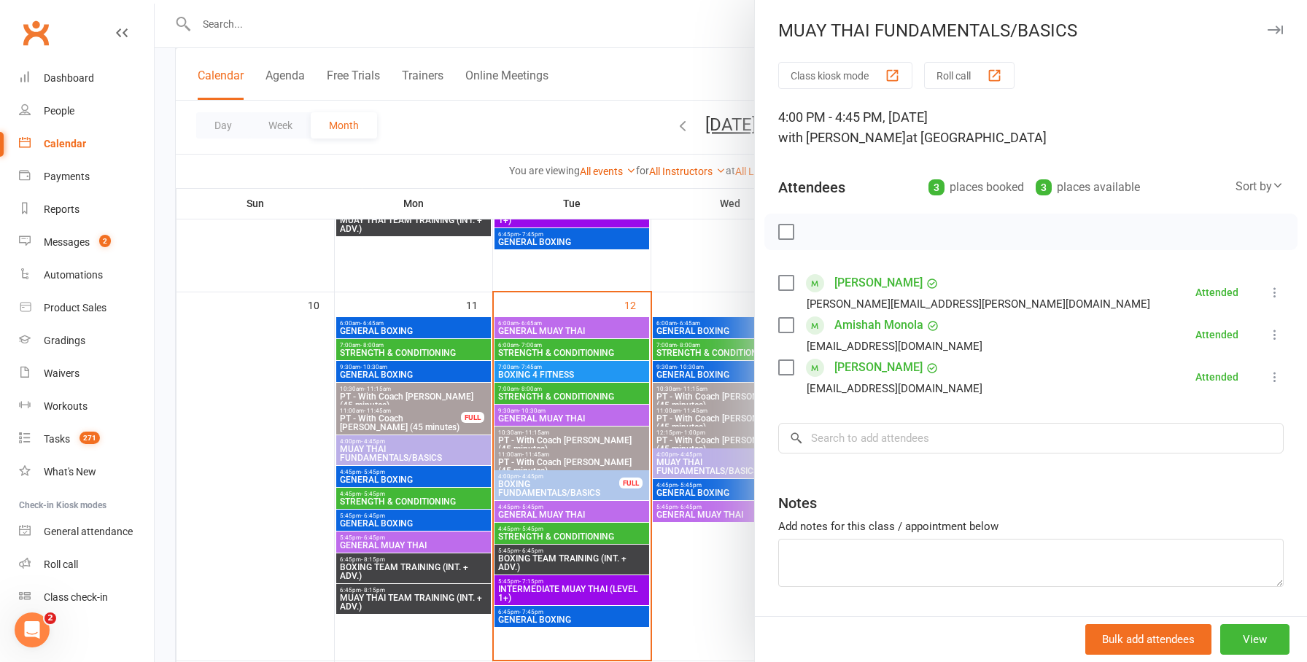
click at [1277, 27] on icon "button" at bounding box center [1275, 30] width 15 height 9
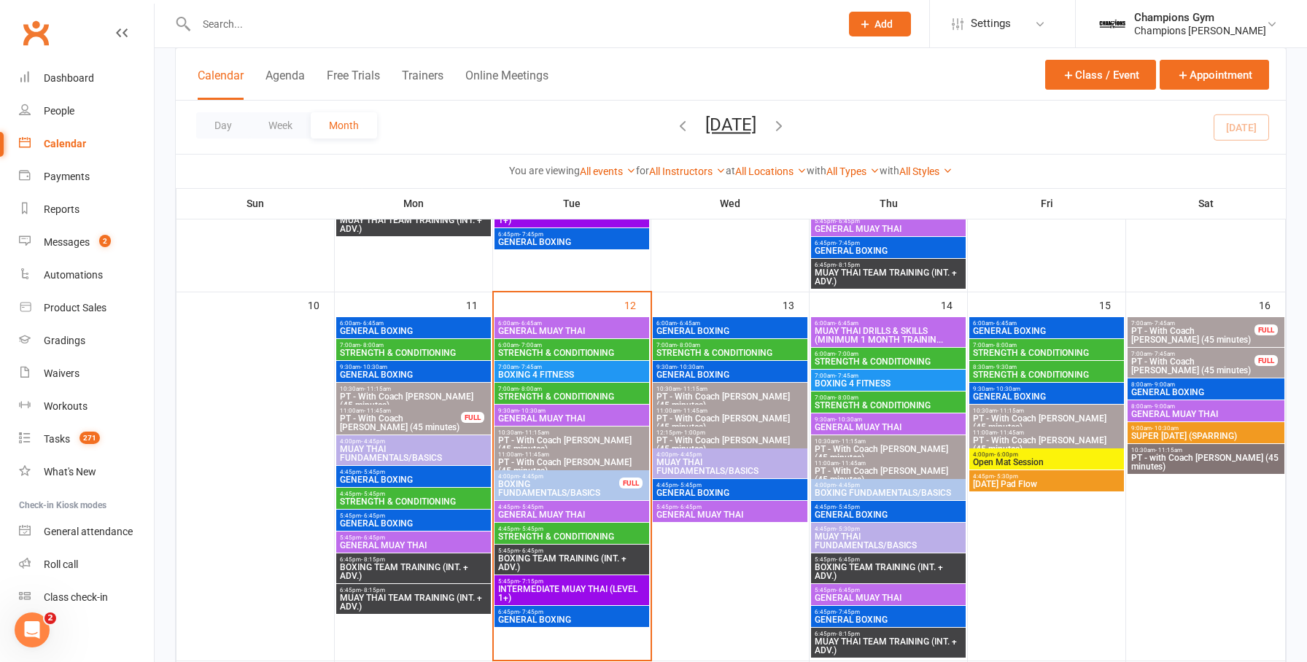
click at [399, 542] on span "GENERAL MUAY THAI" at bounding box center [413, 545] width 149 height 9
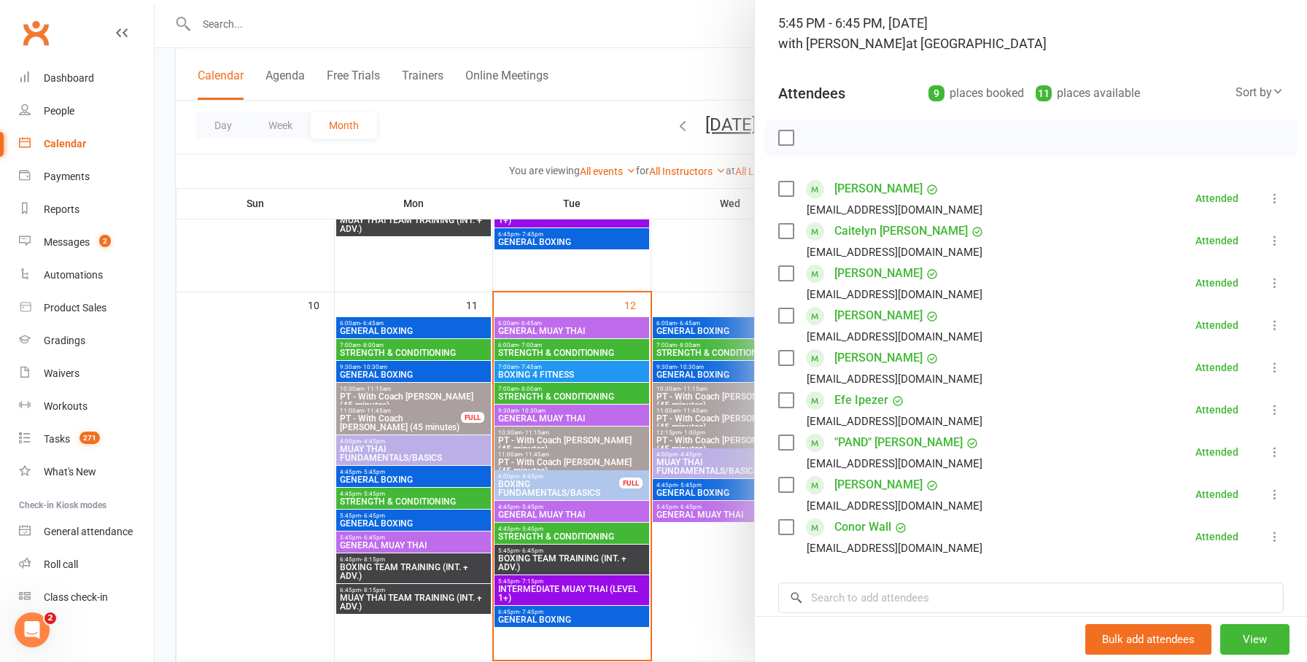
scroll to position [103, 0]
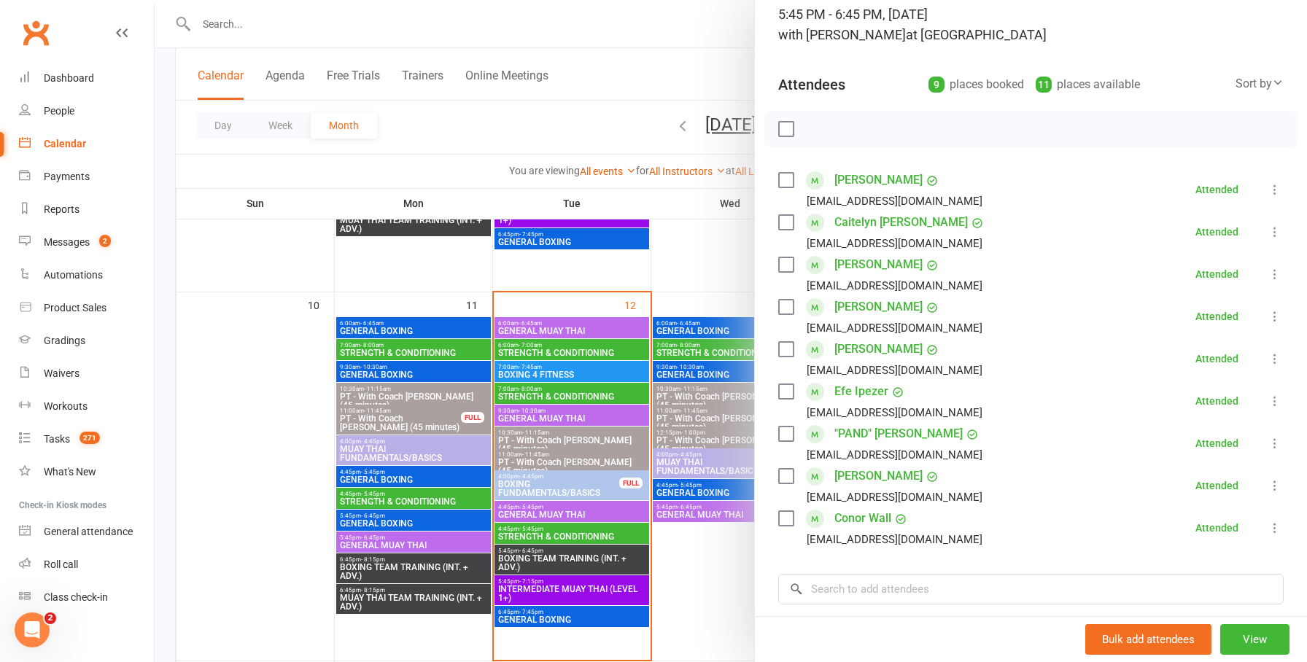
click at [872, 488] on link "Leo Reed" at bounding box center [878, 476] width 88 height 23
